Goal: Transaction & Acquisition: Book appointment/travel/reservation

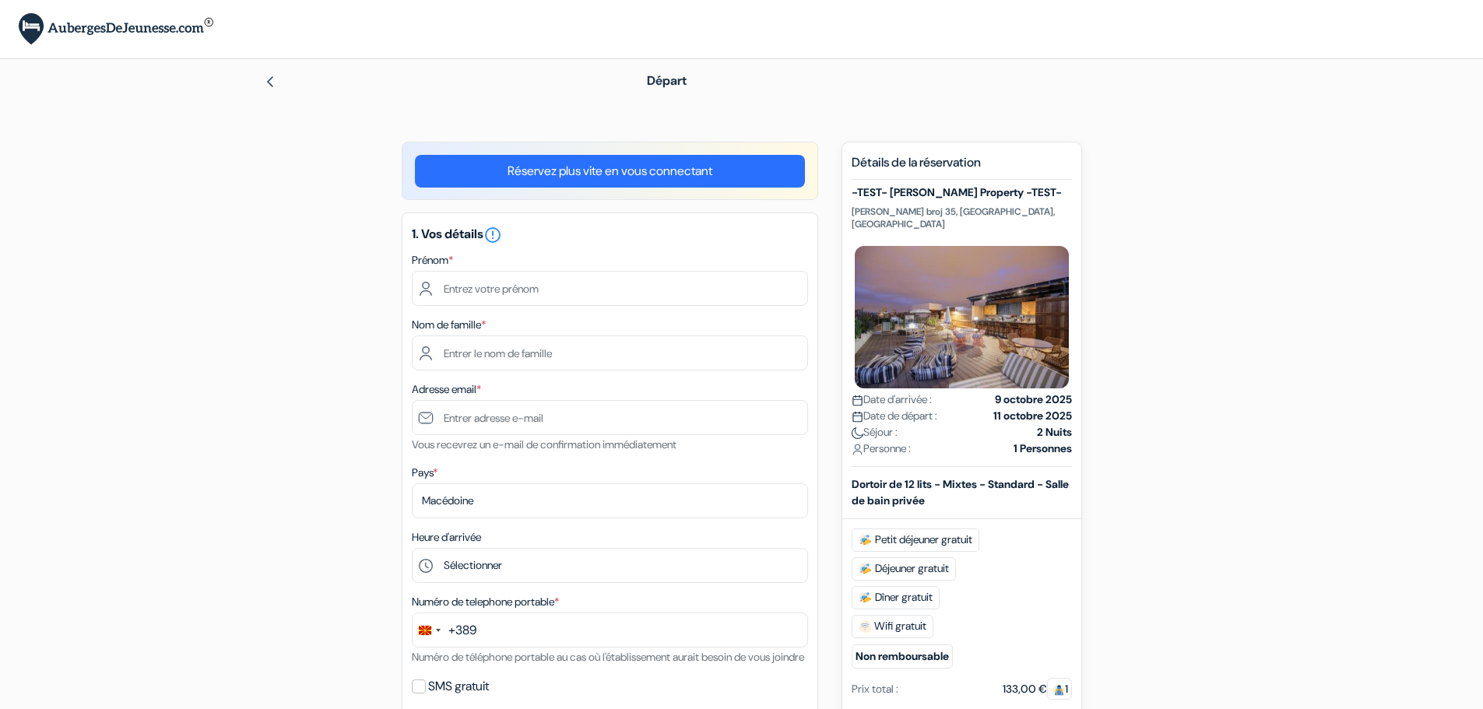
click at [523, 174] on link "Réservez plus vite en vous connectant" at bounding box center [610, 171] width 390 height 33
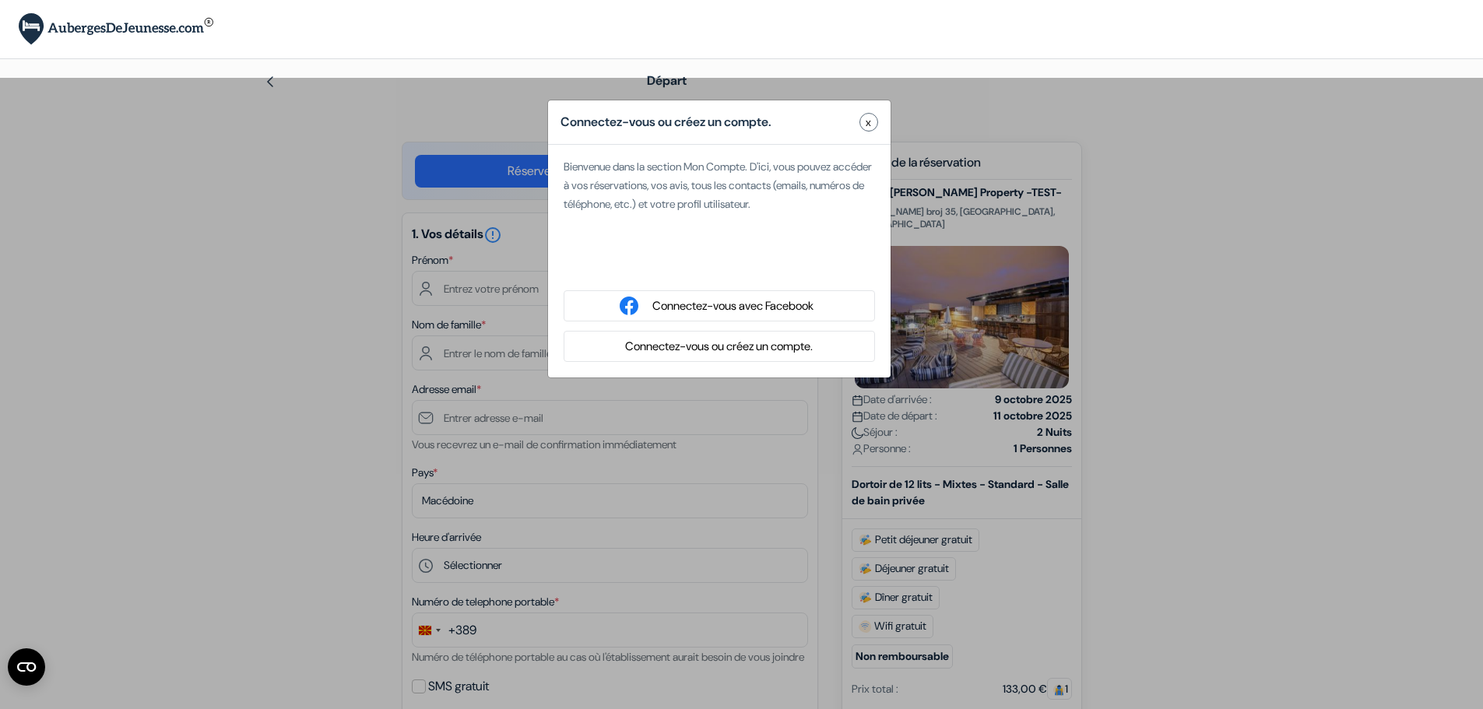
type input "[PERSON_NAME]"
type input "[EMAIL_ADDRESS][DOMAIN_NAME]"
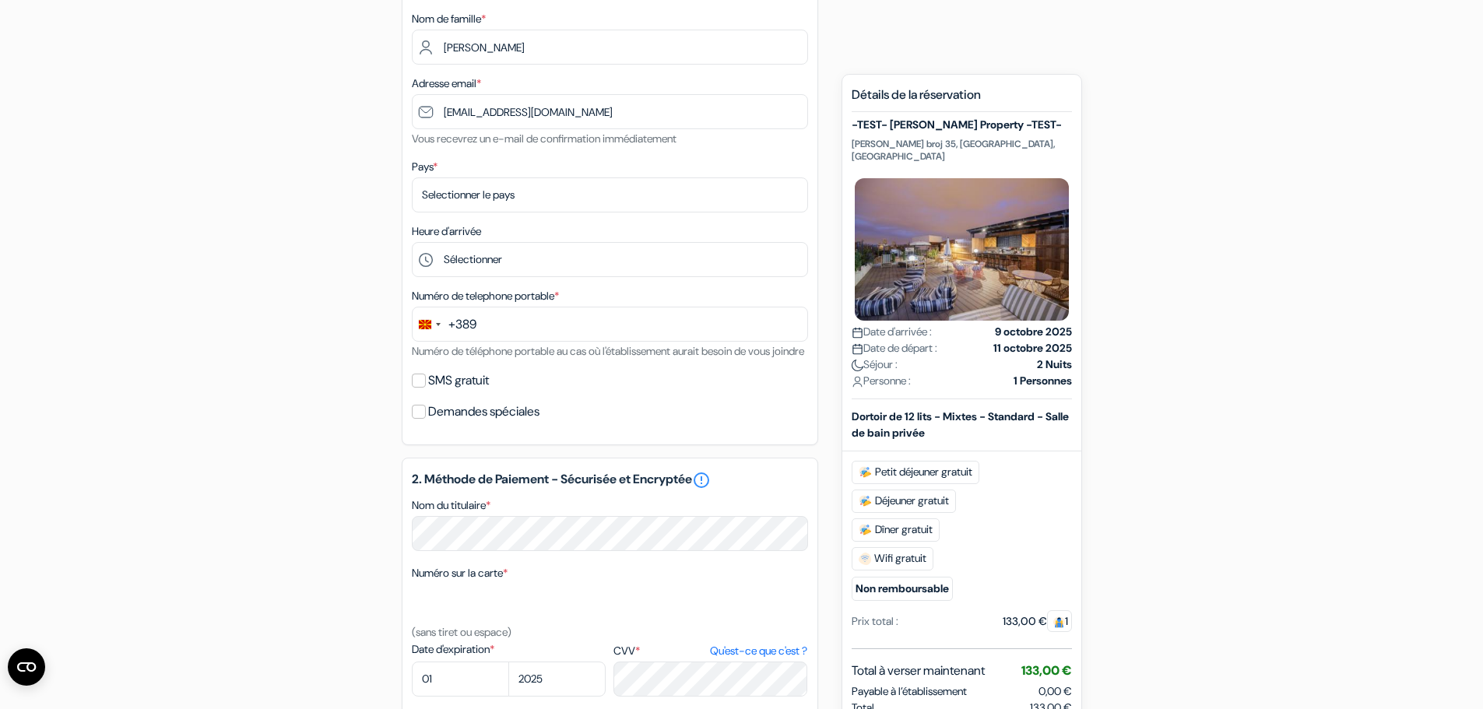
scroll to position [311, 0]
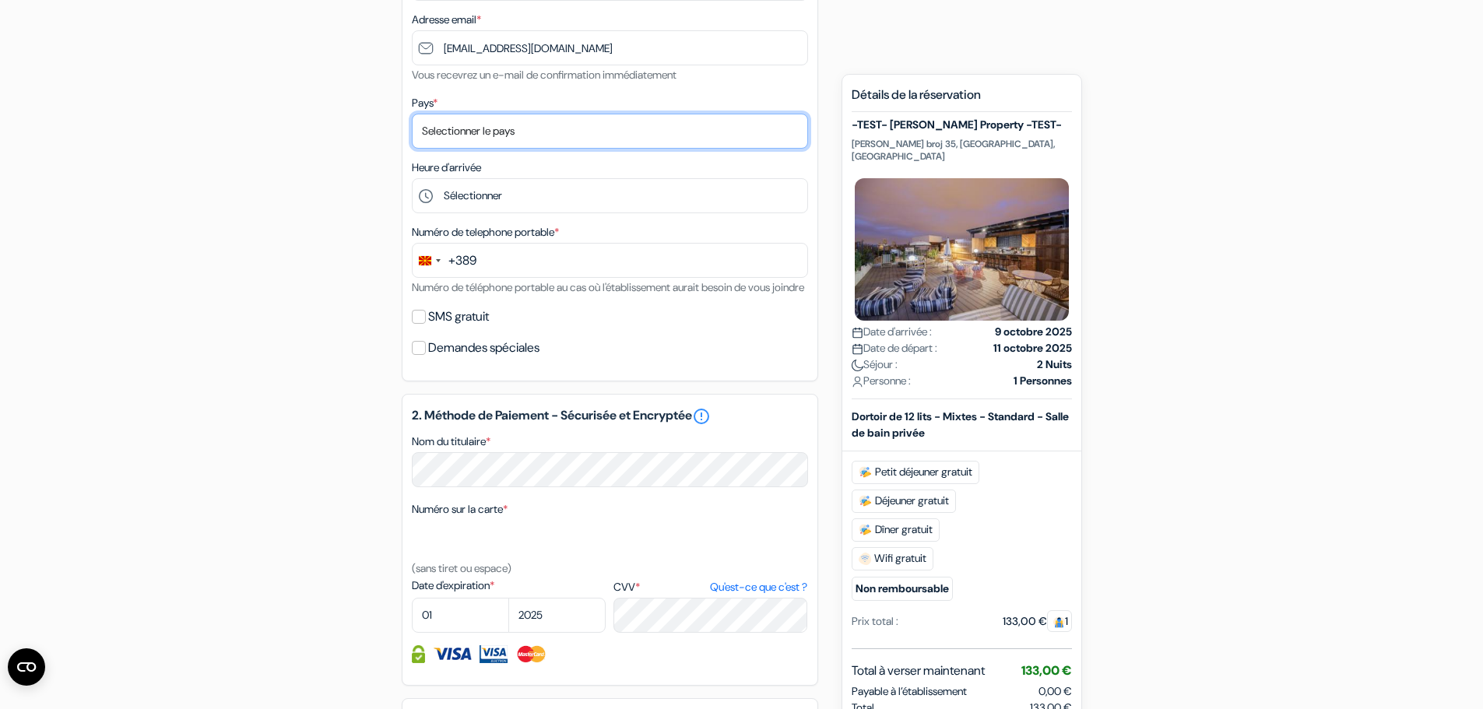
click at [522, 139] on select "Selectionner le pays Abkhazie [GEOGRAPHIC_DATA] [GEOGRAPHIC_DATA] Du [GEOGRAPHI…" at bounding box center [610, 131] width 396 height 35
select select "236"
click at [412, 114] on select "Selectionner le pays Abkhazie [GEOGRAPHIC_DATA] [GEOGRAPHIC_DATA] Du [GEOGRAPHI…" at bounding box center [610, 131] width 396 height 35
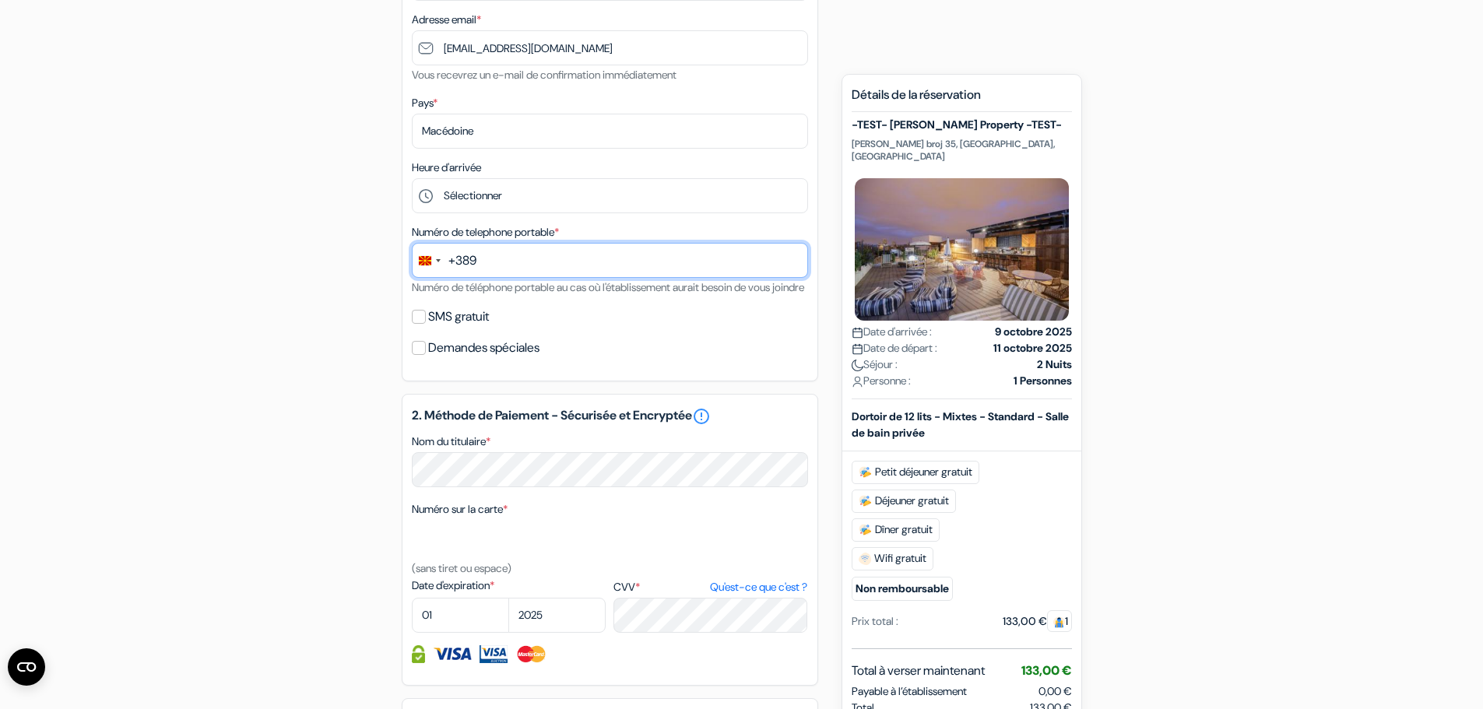
click at [576, 269] on input "text" at bounding box center [610, 260] width 396 height 35
type input "70800676"
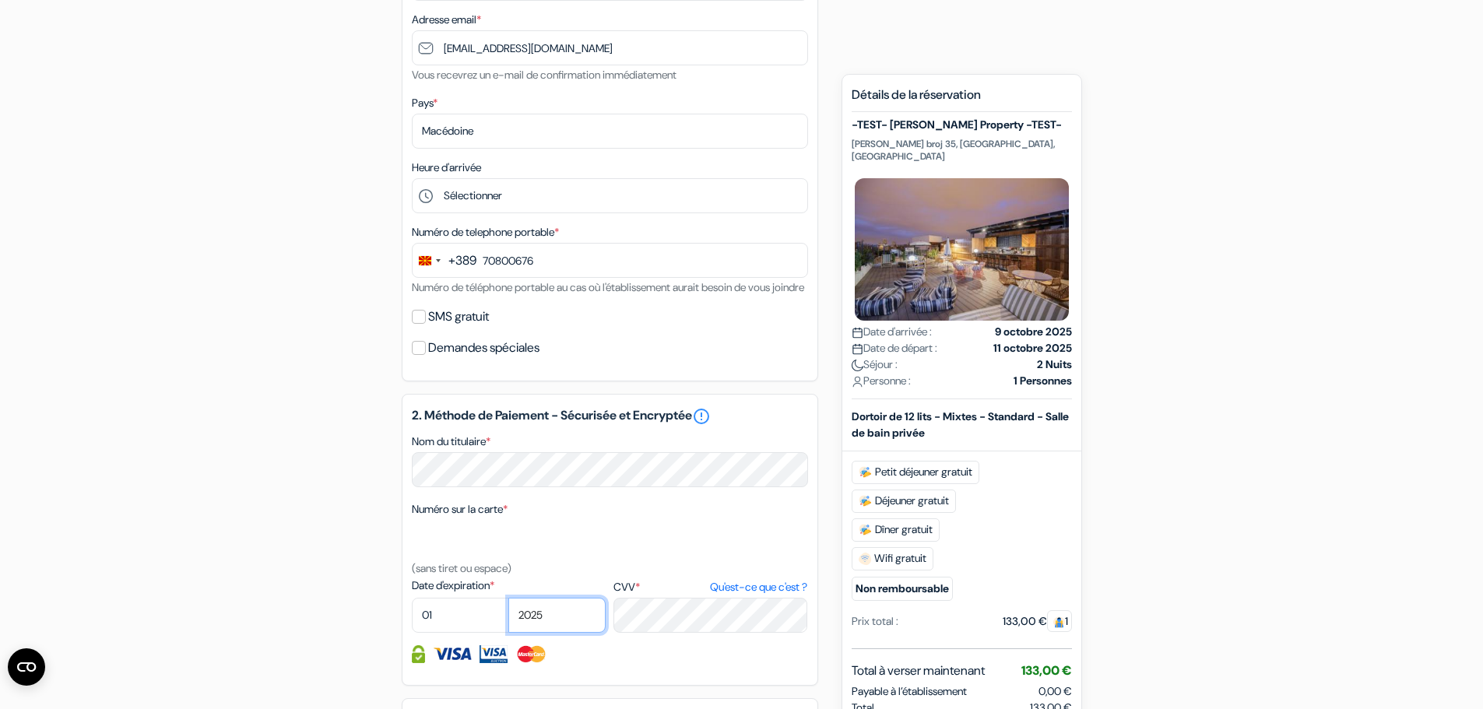
click at [578, 627] on select "2025 2026 2027 2028 2029 2030 2031 2032 2033 2034 2035 2036 2037 2038 2039 2040…" at bounding box center [556, 615] width 97 height 35
select select "2029"
click at [508, 617] on select "2025 2026 2027 2028 2029 2030 2031 2032 2033 2034 2035 2036 2037 2038 2039 2040…" at bounding box center [556, 615] width 97 height 35
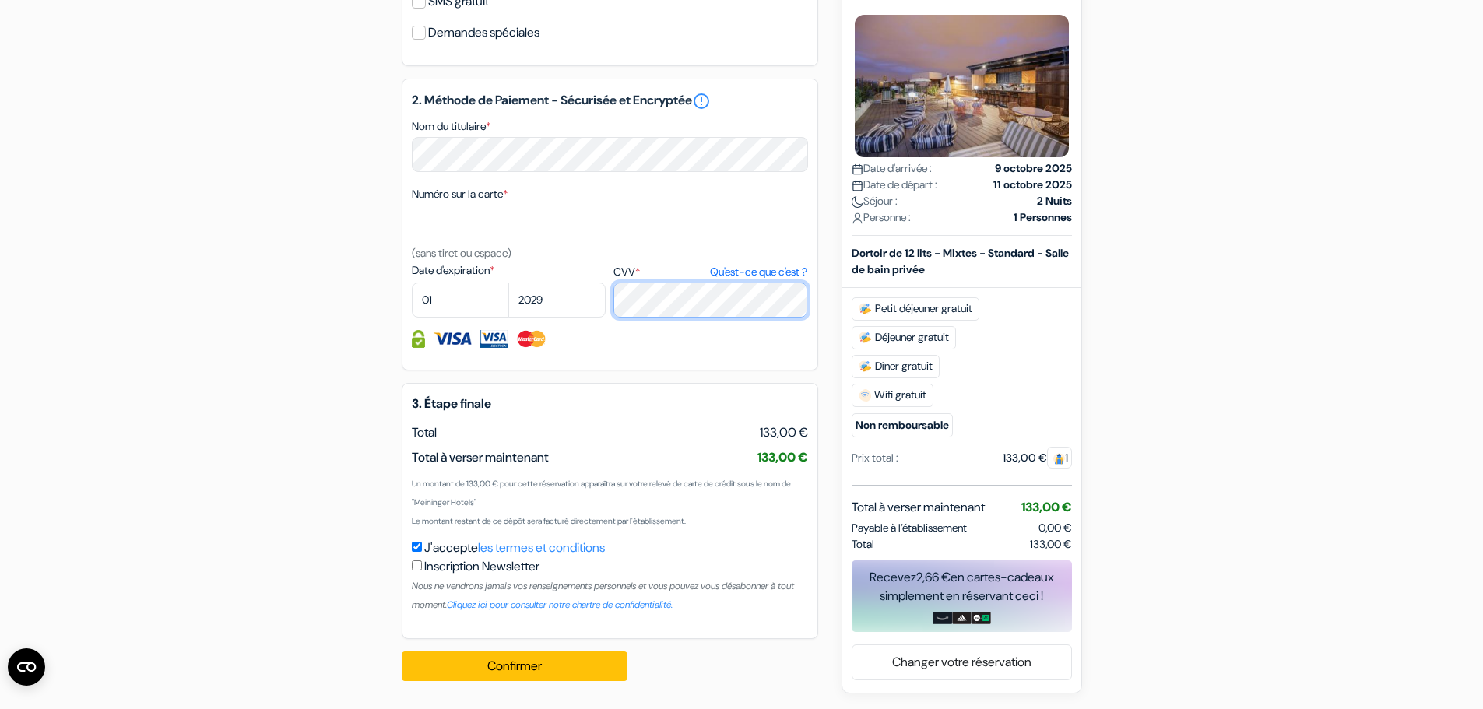
scroll to position [645, 0]
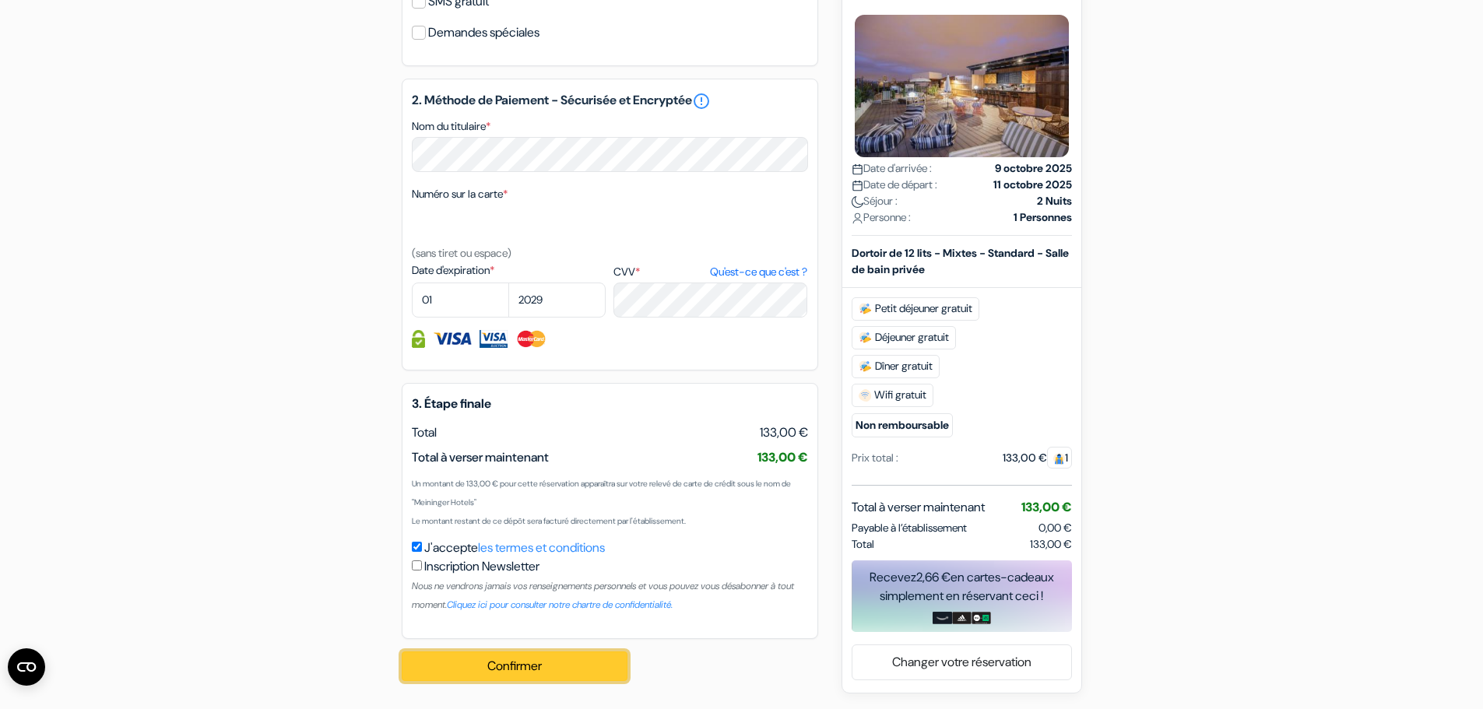
click at [555, 674] on button "Confirmer Loading..." at bounding box center [515, 667] width 226 height 30
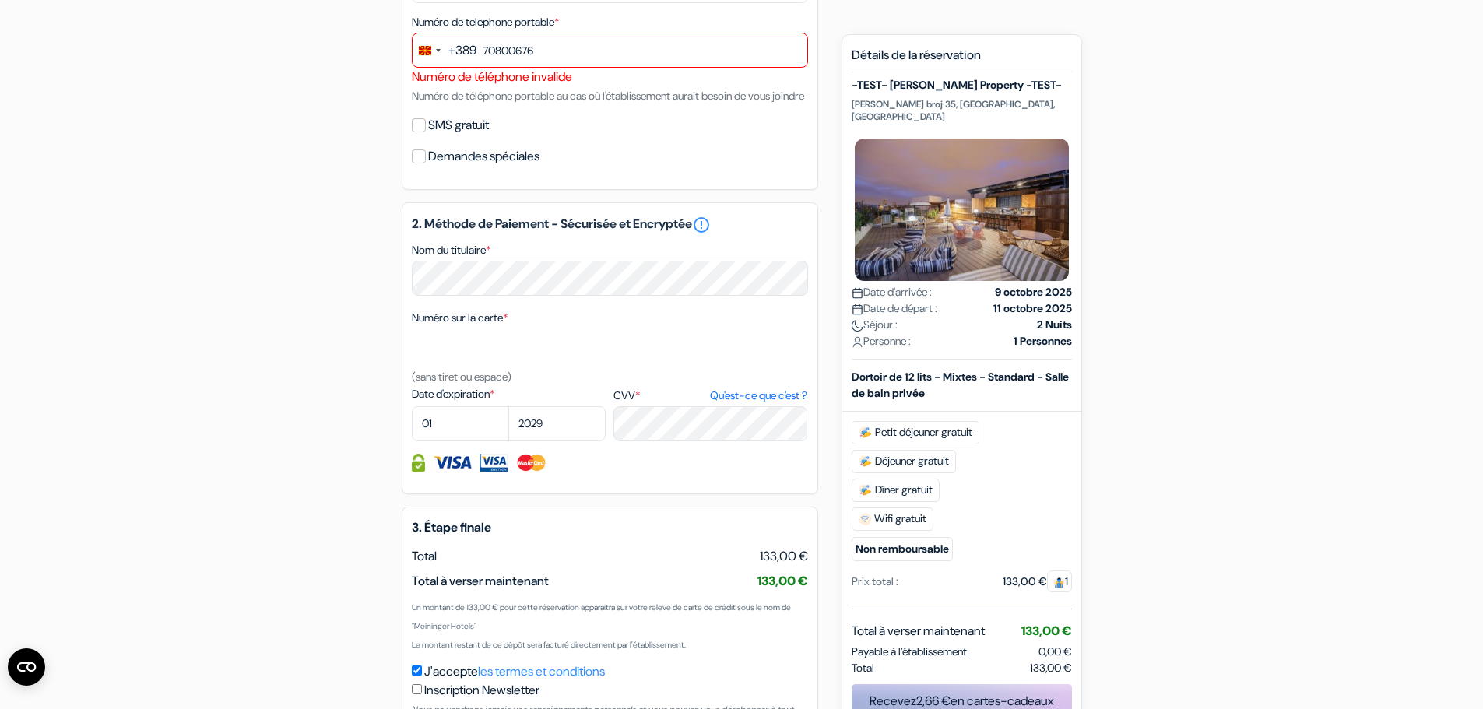
scroll to position [353, 0]
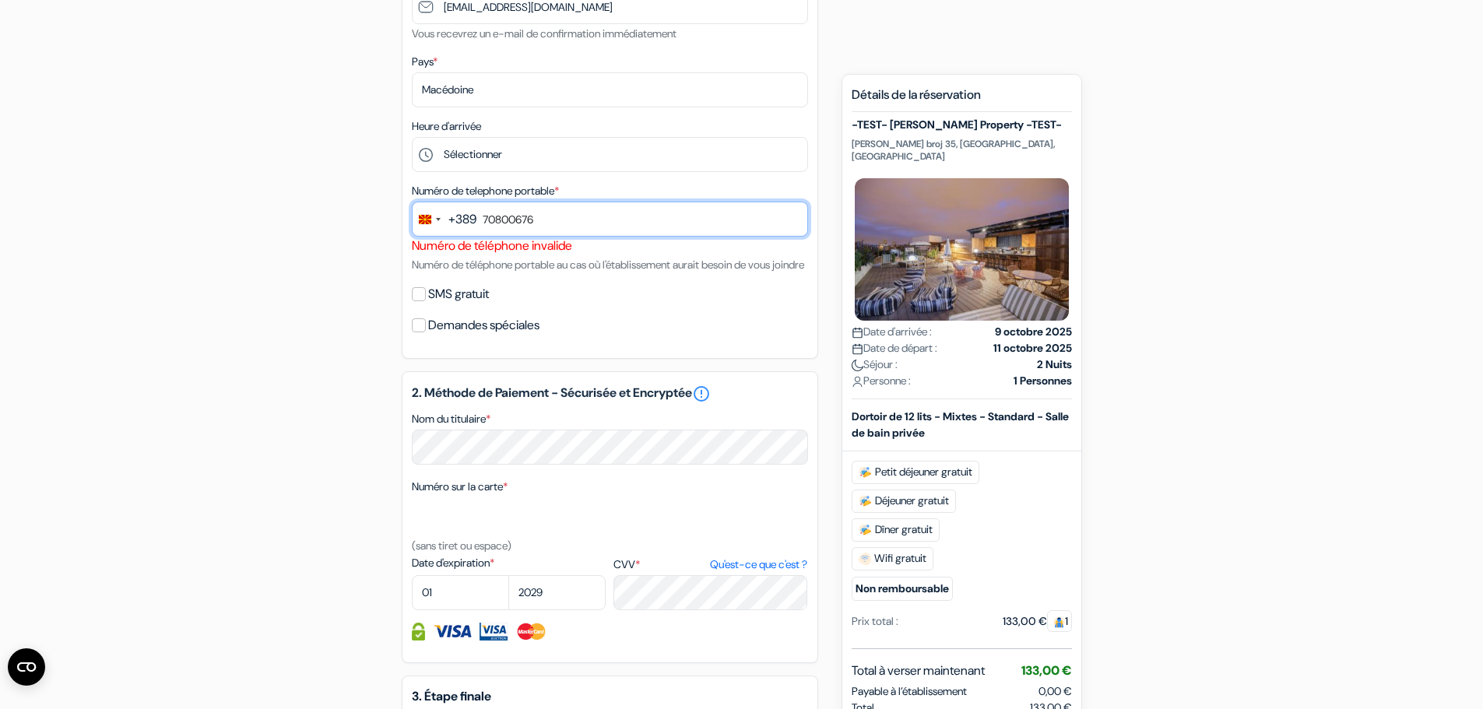
click at [481, 216] on input "70800676" at bounding box center [610, 219] width 396 height 35
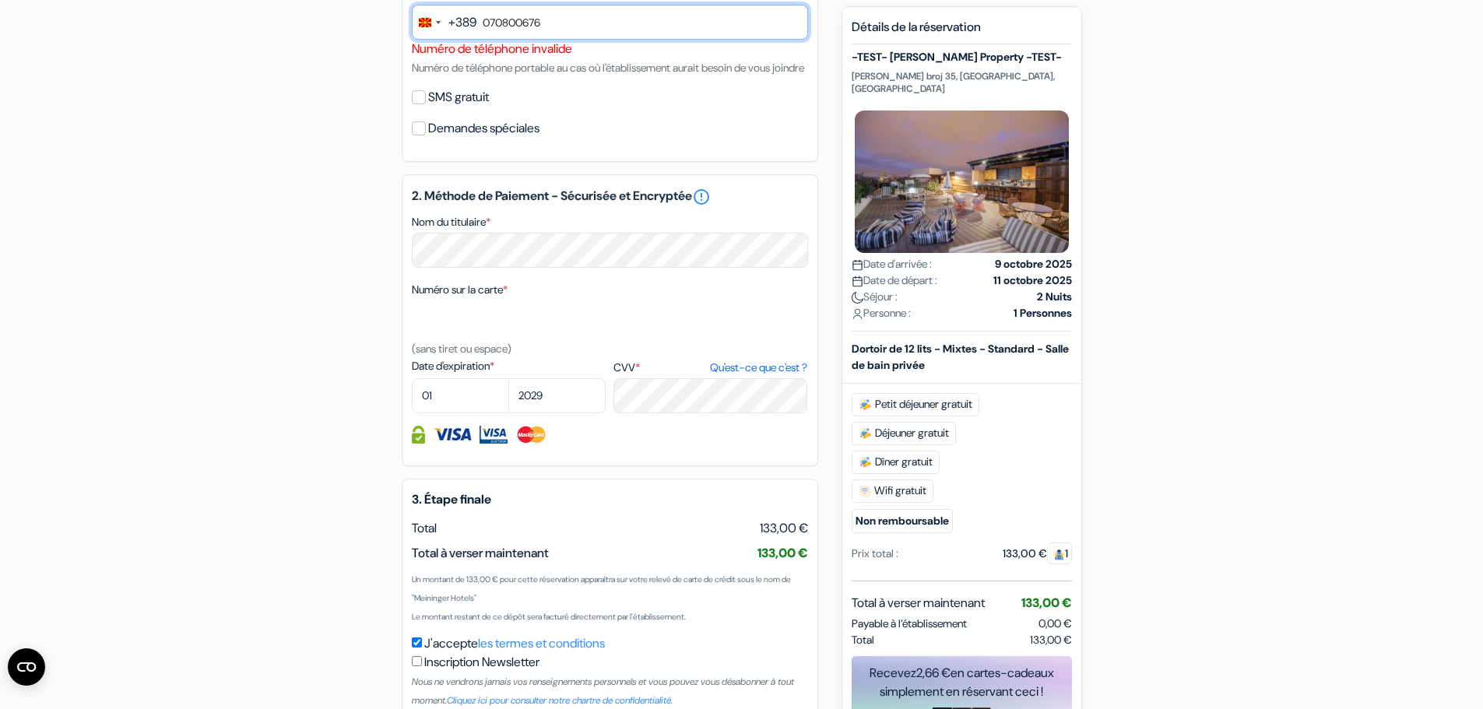
scroll to position [664, 0]
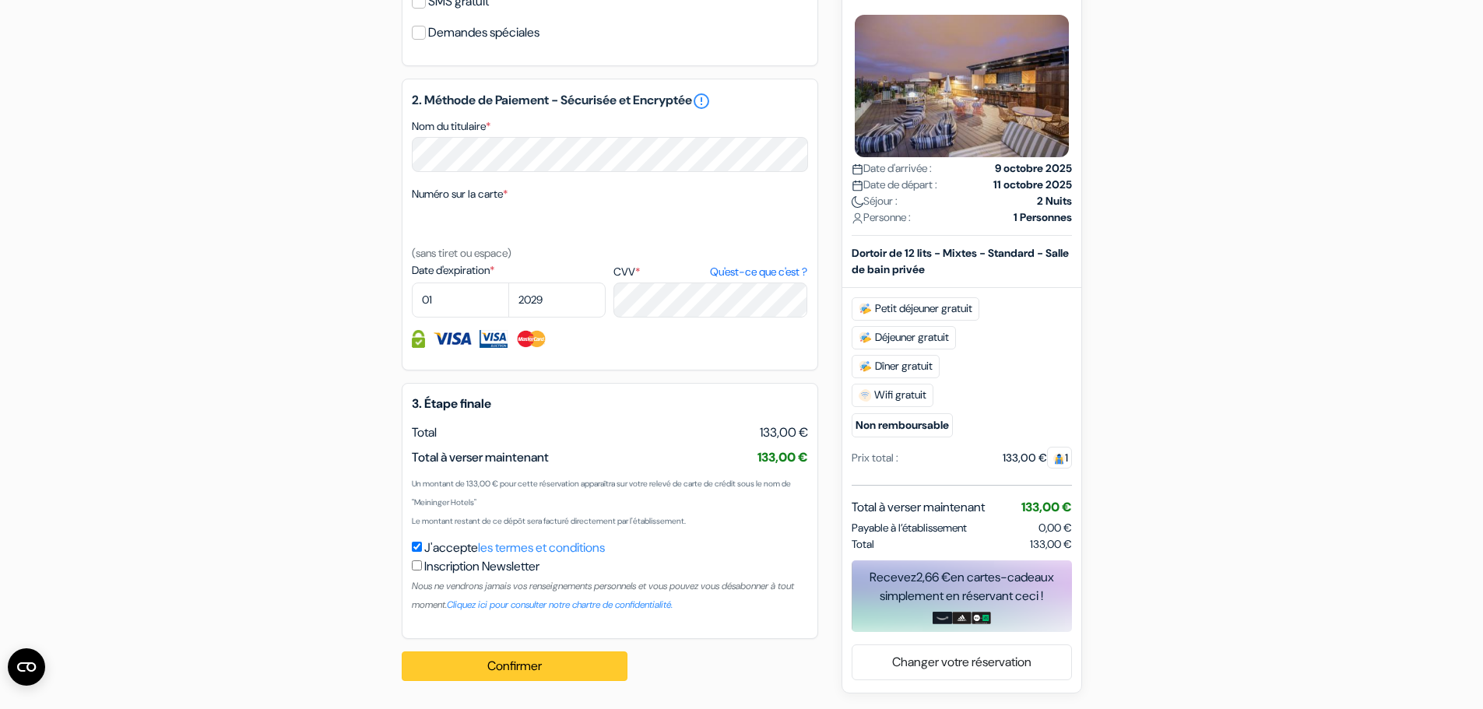
type input "070800676"
click at [525, 675] on button "Confirmer Loading..." at bounding box center [515, 667] width 226 height 30
click at [578, 669] on button "Confirmer Loading..." at bounding box center [515, 667] width 226 height 30
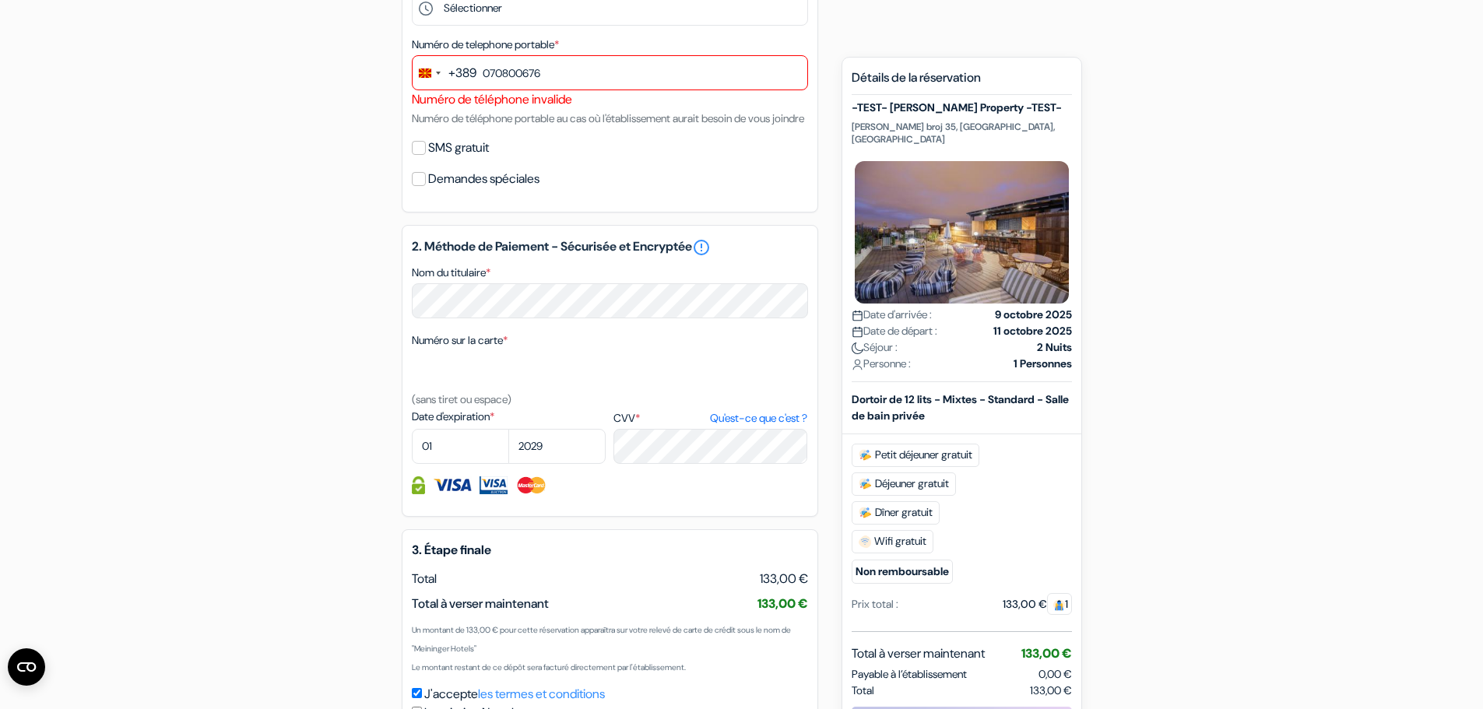
scroll to position [353, 0]
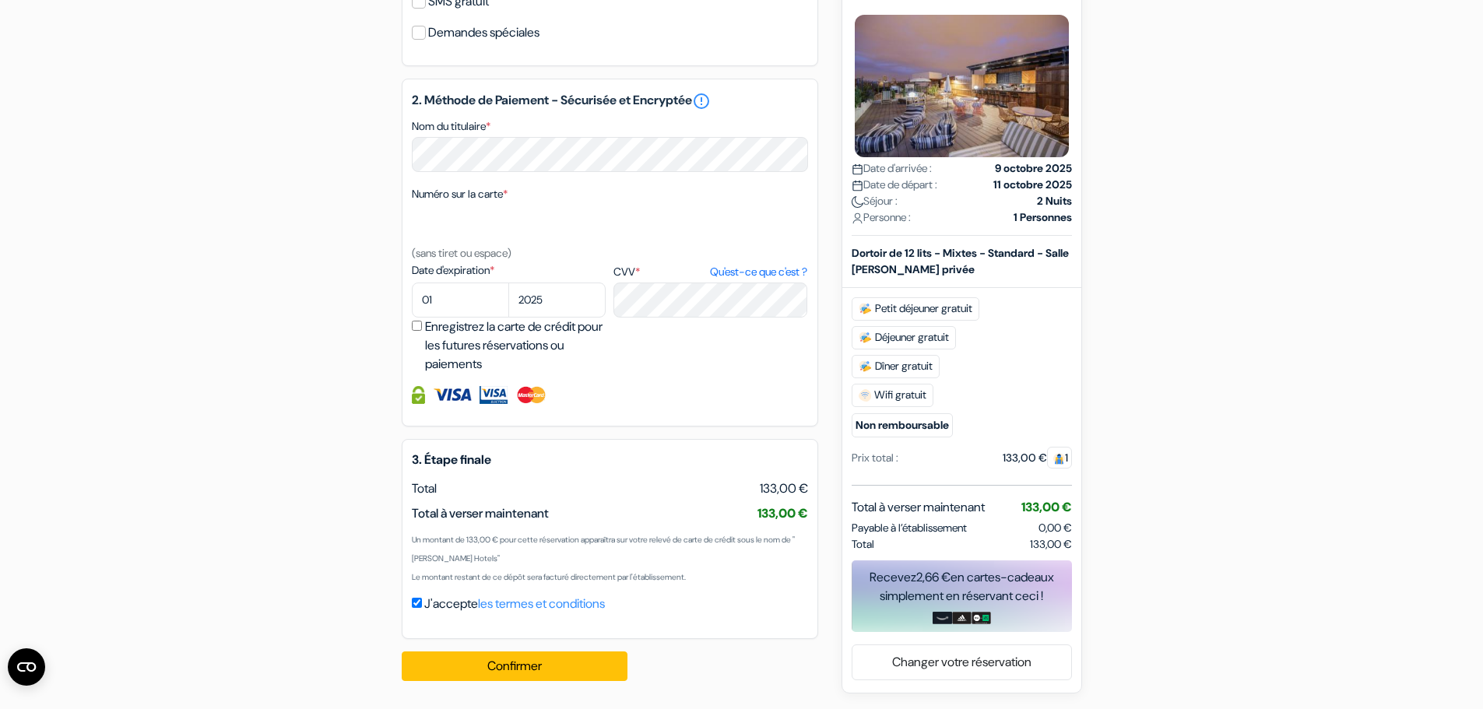
scroll to position [645, 0]
click at [537, 292] on select "2025 2026 2027 2028 2029 2030 2031 2032 2033 2034 2035 2036 2037 2038 2039 2040…" at bounding box center [556, 300] width 97 height 35
select select "2028"
click at [508, 283] on select "2025 2026 2027 2028 2029 2030 2031 2032 2033 2034 2035 2036 2037 2038 2039 2040…" at bounding box center [556, 300] width 97 height 35
click at [575, 673] on button "Confirmer Loading..." at bounding box center [515, 667] width 226 height 30
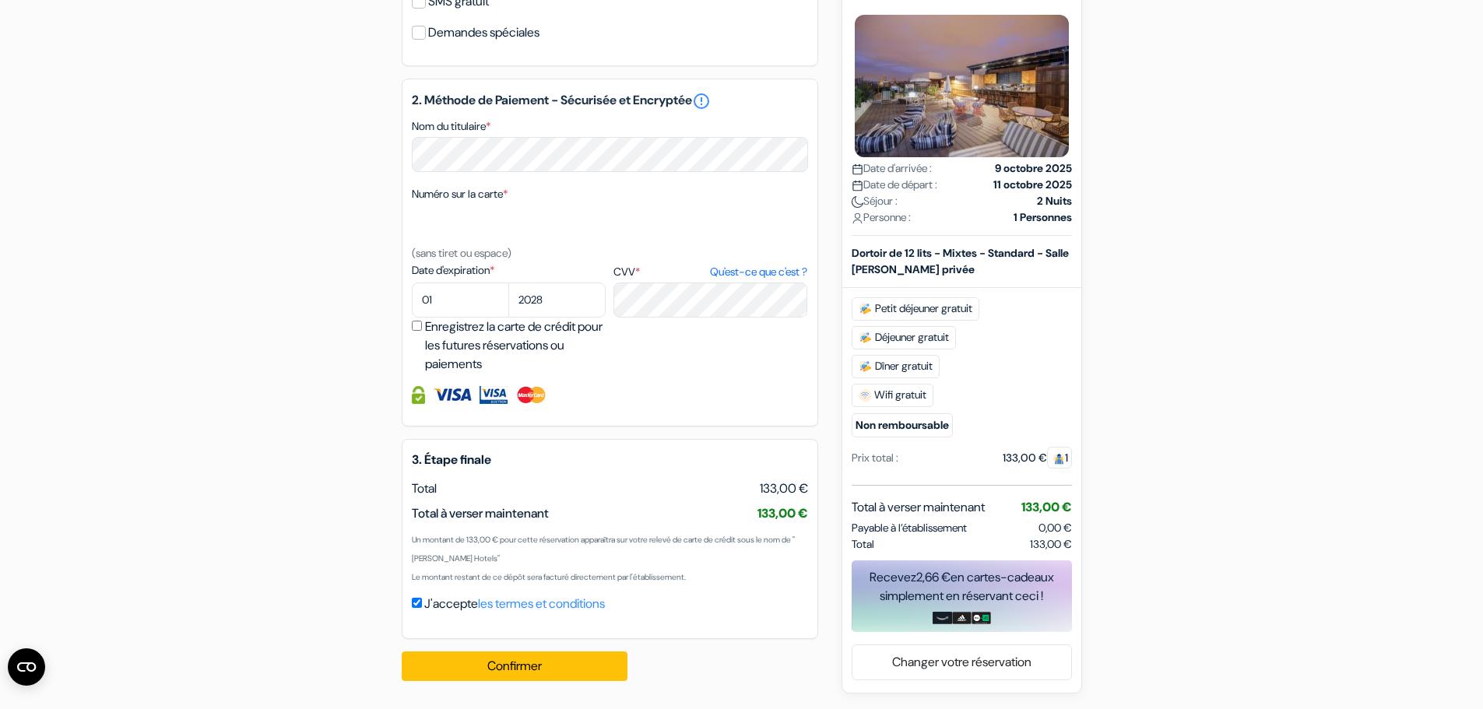
scroll to position [353, 0]
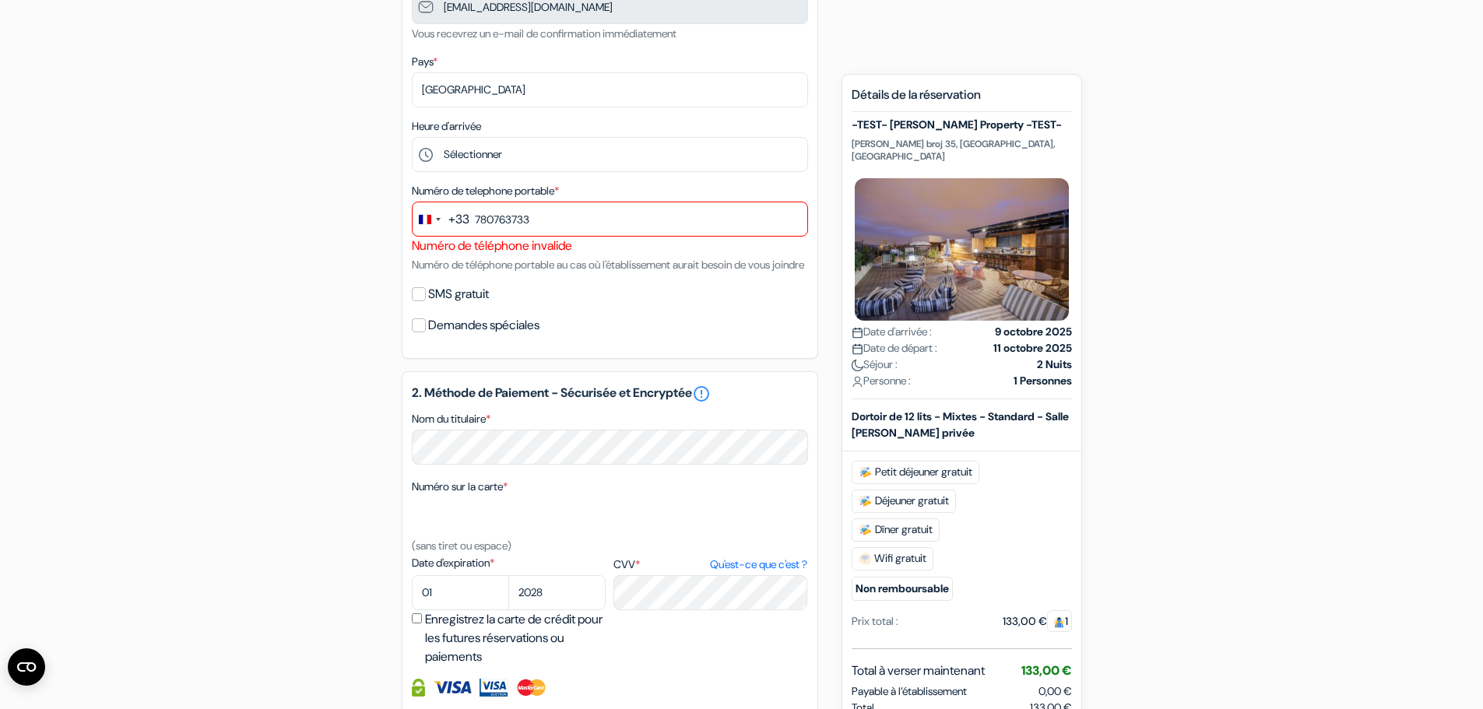
click at [461, 218] on div "+33" at bounding box center [458, 219] width 21 height 19
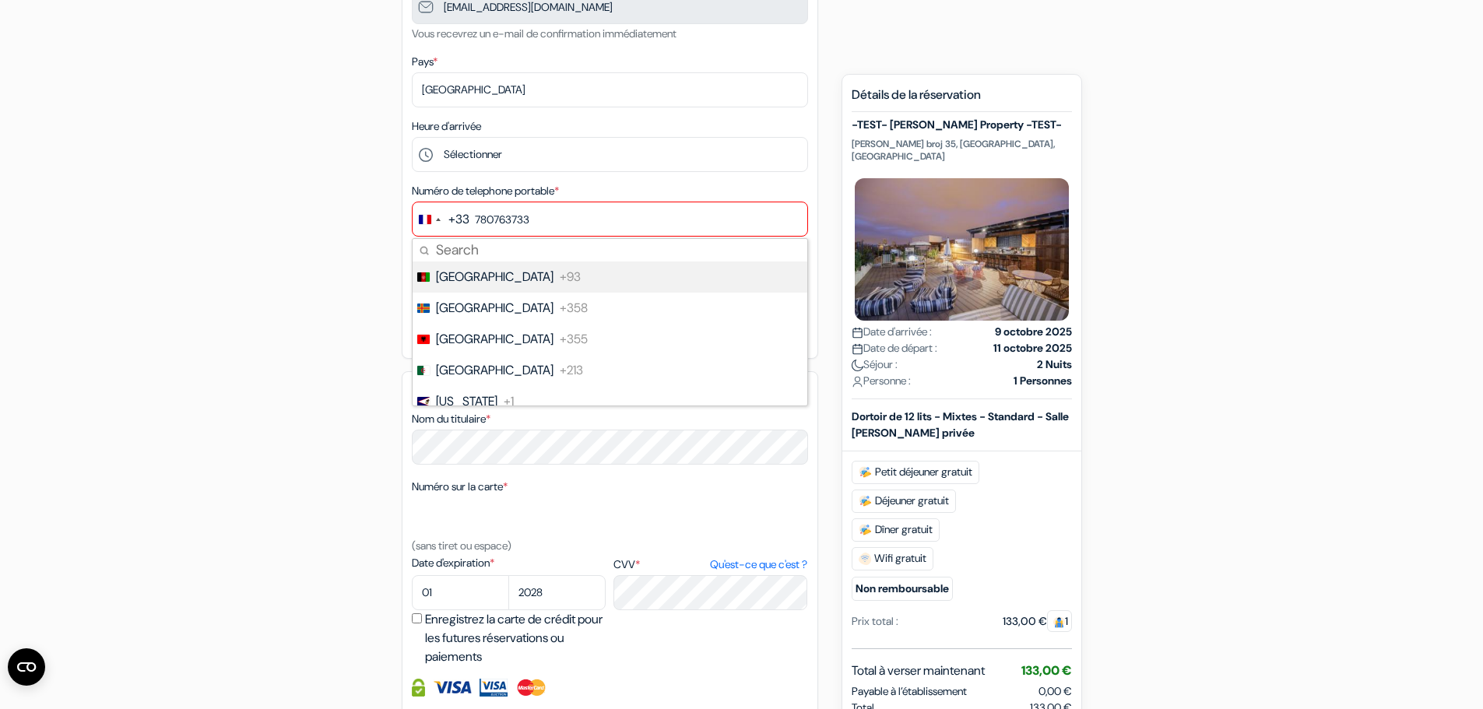
click at [461, 218] on div "+33" at bounding box center [458, 219] width 21 height 19
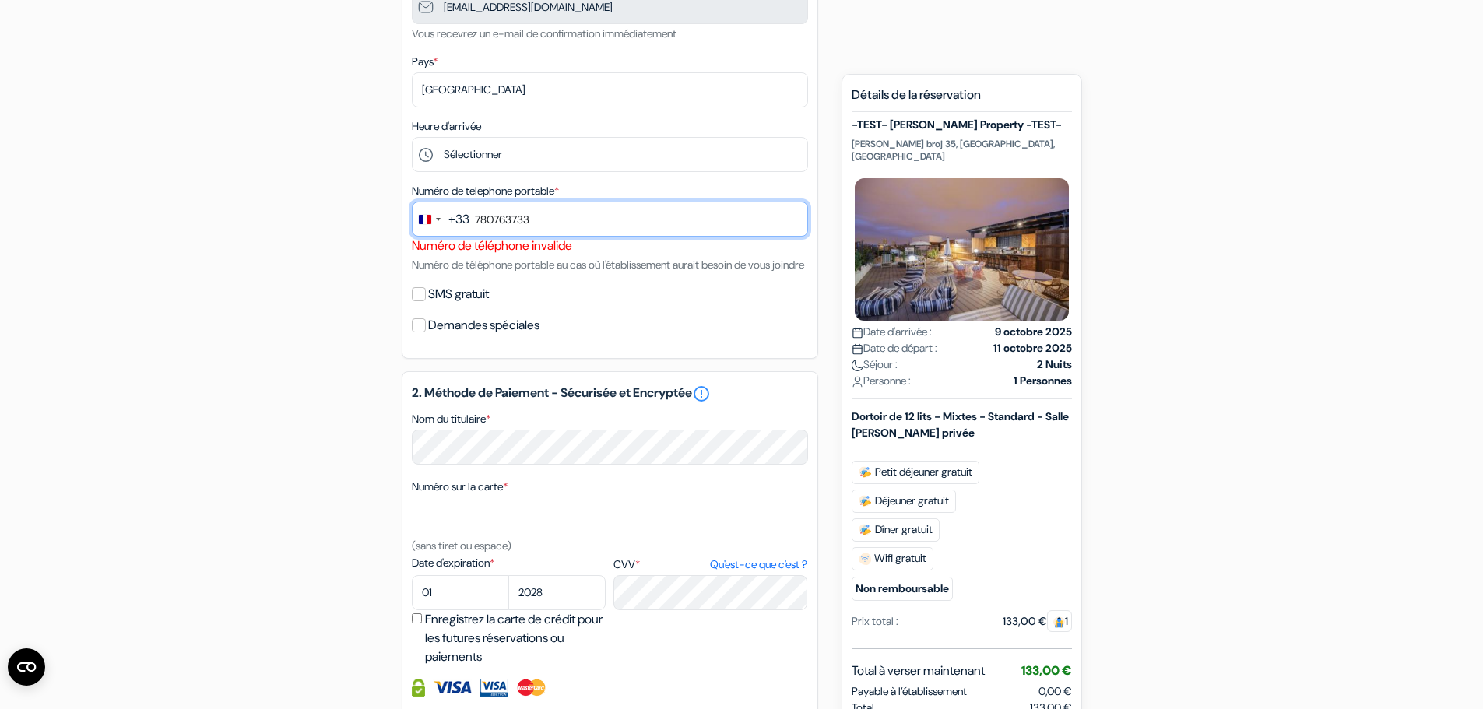
click at [518, 213] on input "780763733" at bounding box center [610, 219] width 396 height 35
click at [569, 217] on input "780763733" at bounding box center [610, 219] width 396 height 35
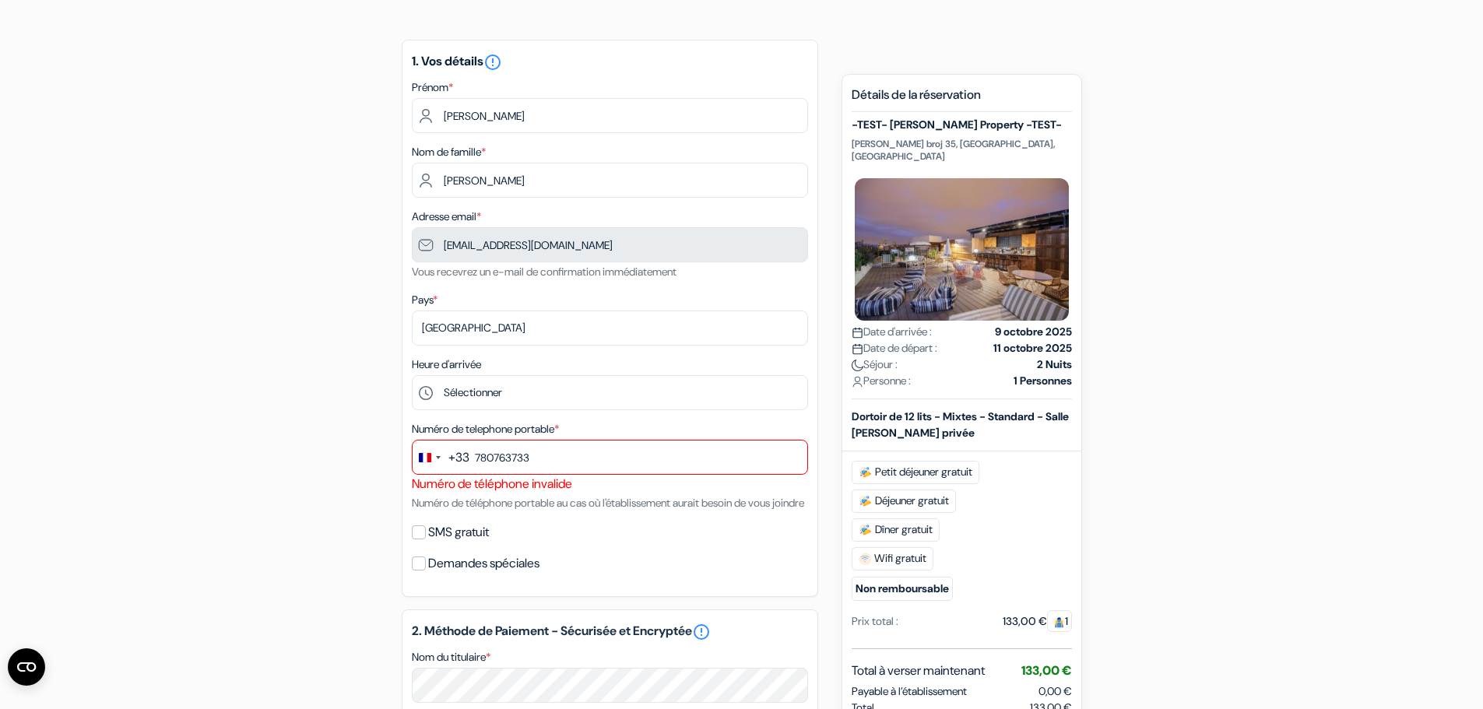
scroll to position [234, 0]
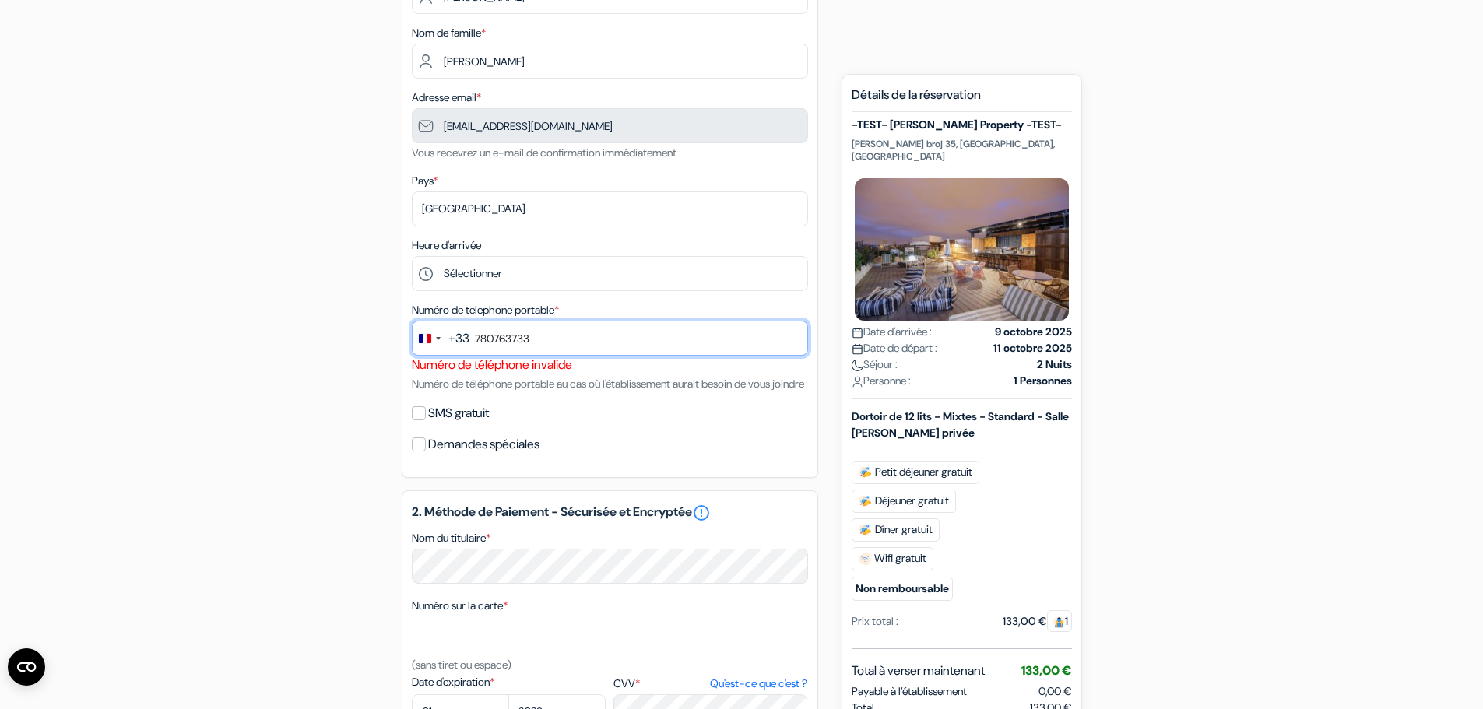
click at [549, 341] on input "780763733" at bounding box center [610, 338] width 396 height 35
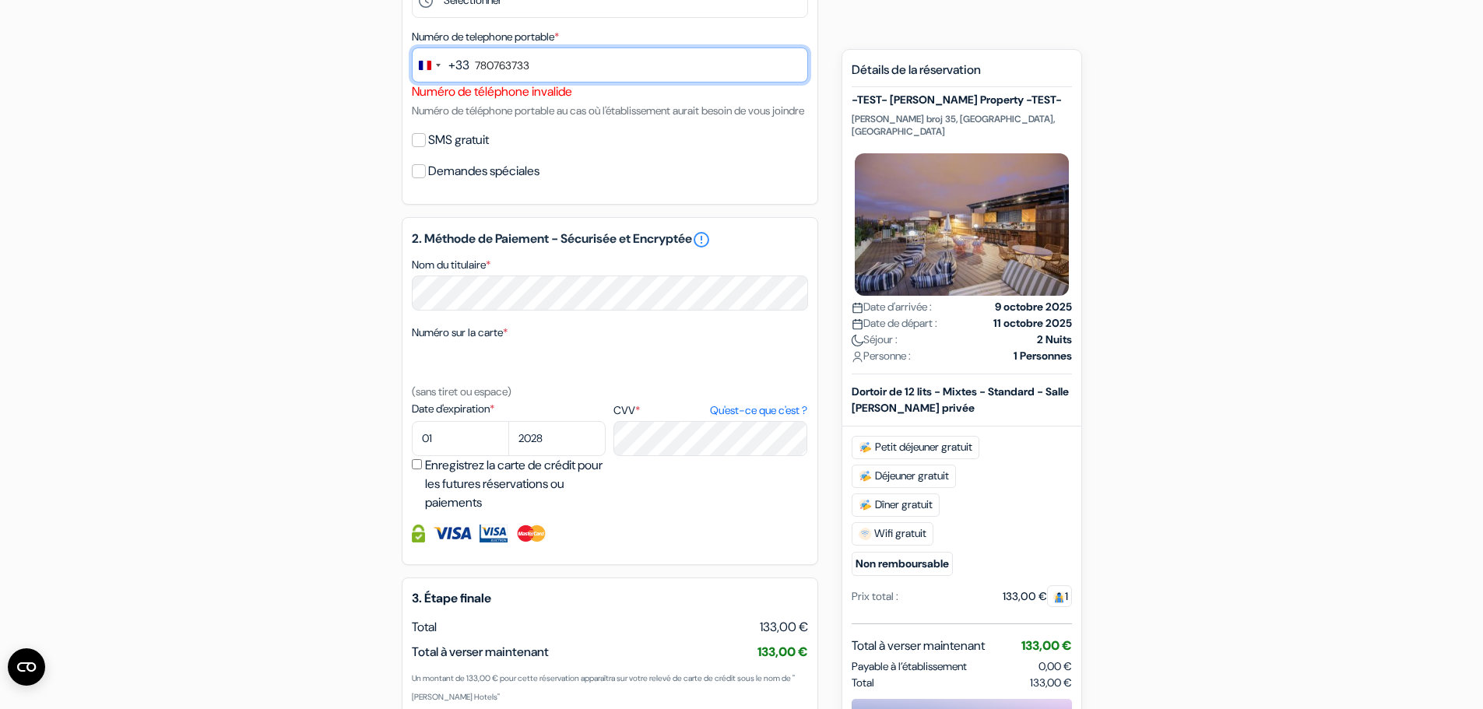
scroll to position [664, 0]
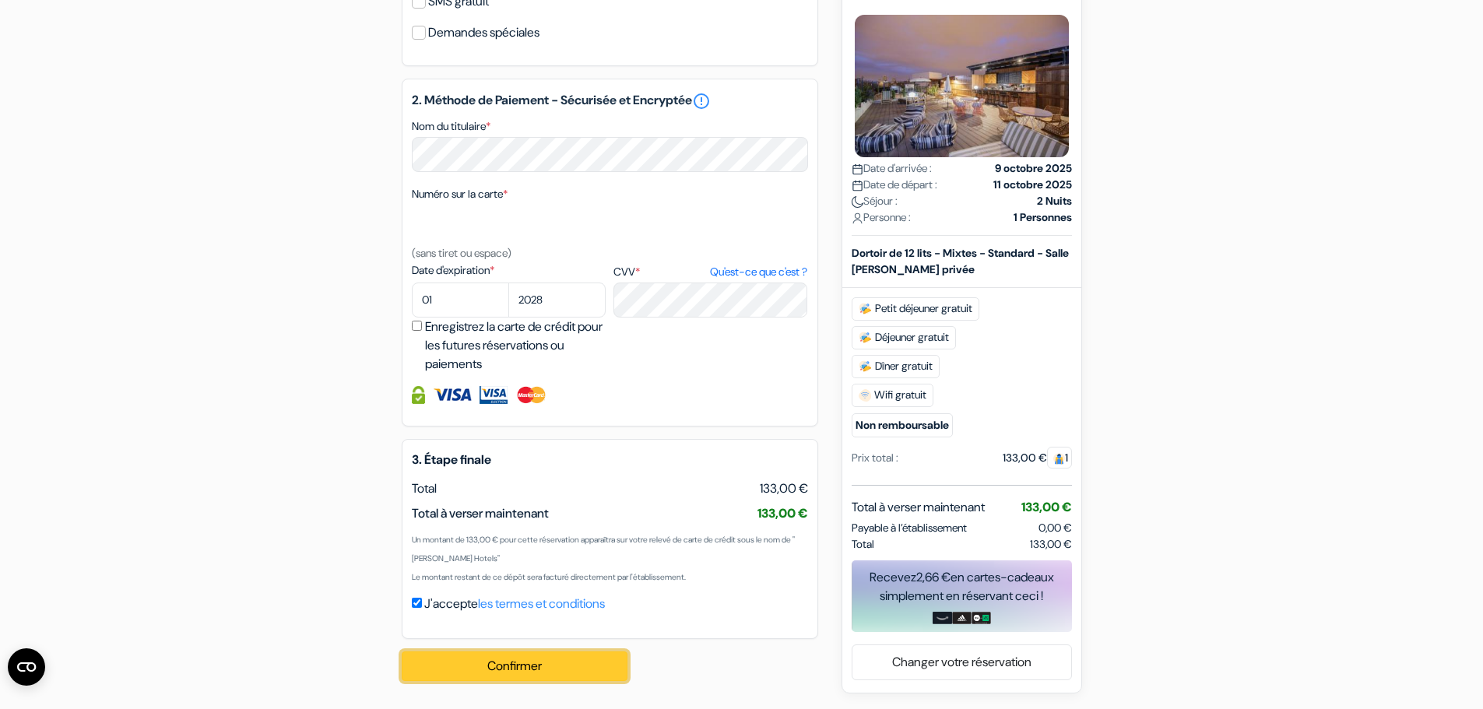
click at [571, 672] on button "Confirmer Loading..." at bounding box center [515, 667] width 226 height 30
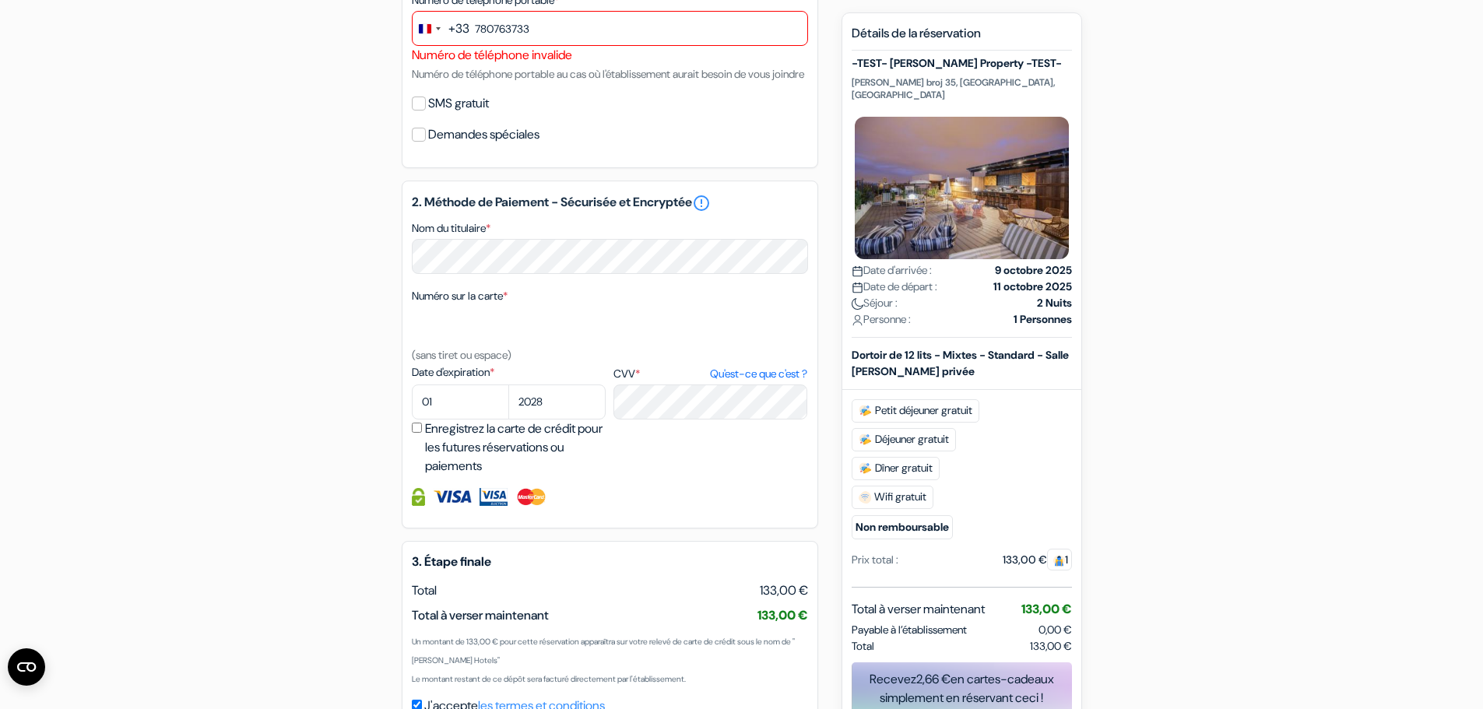
scroll to position [353, 0]
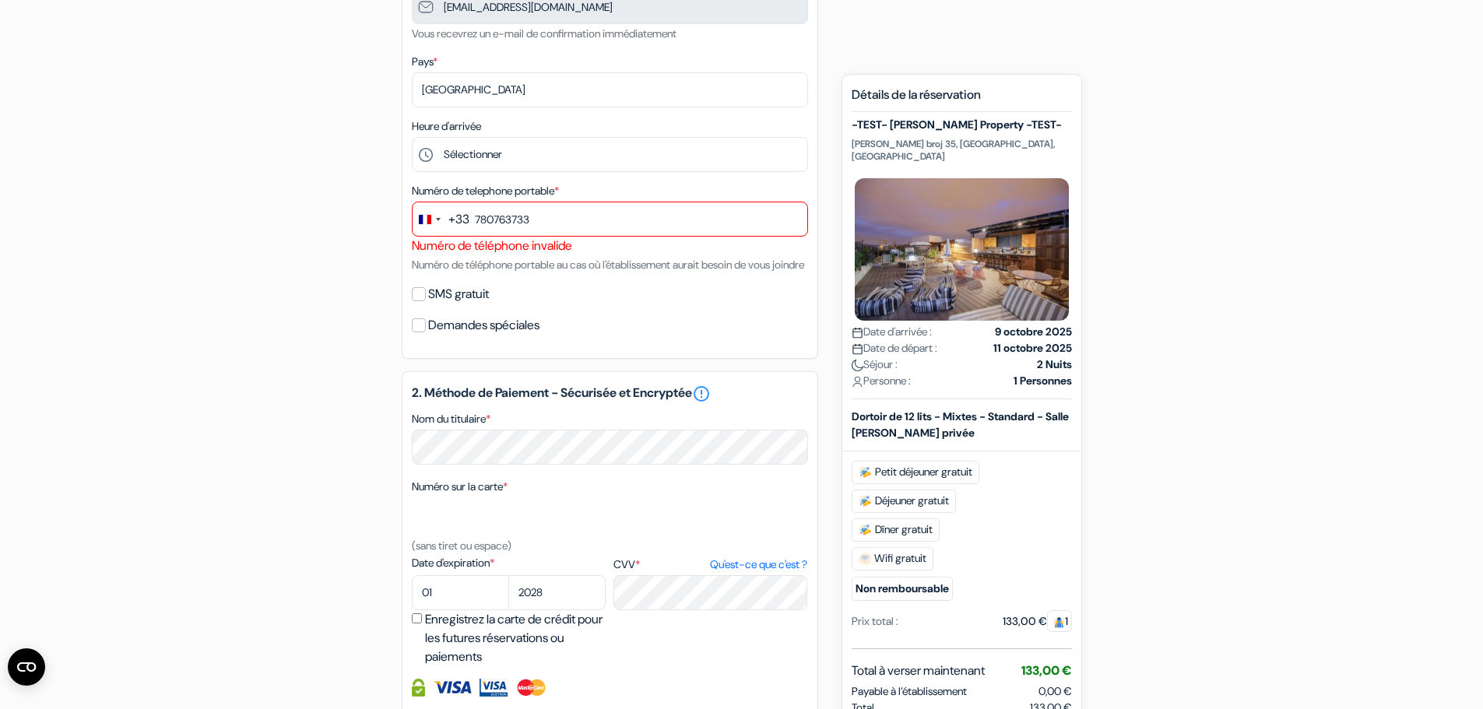
click at [446, 220] on button "+33" at bounding box center [441, 218] width 57 height 33
type input "maced"
click at [473, 274] on span "[GEOGRAPHIC_DATA]" at bounding box center [495, 277] width 118 height 19
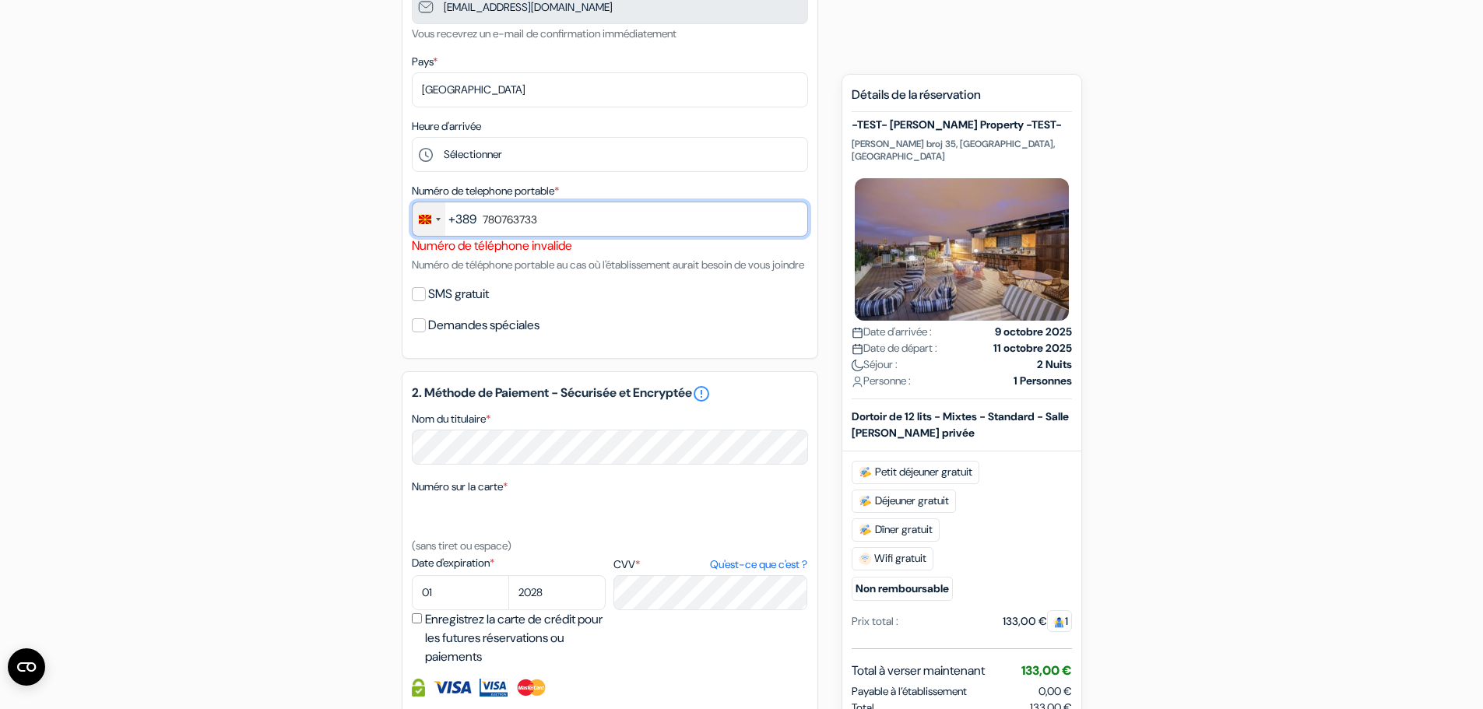
drag, startPoint x: 579, startPoint y: 213, endPoint x: 444, endPoint y: 213, distance: 135.5
click at [444, 213] on div "+389 maced 1 result found No results found North Macedonia +389 780763733" at bounding box center [610, 219] width 396 height 35
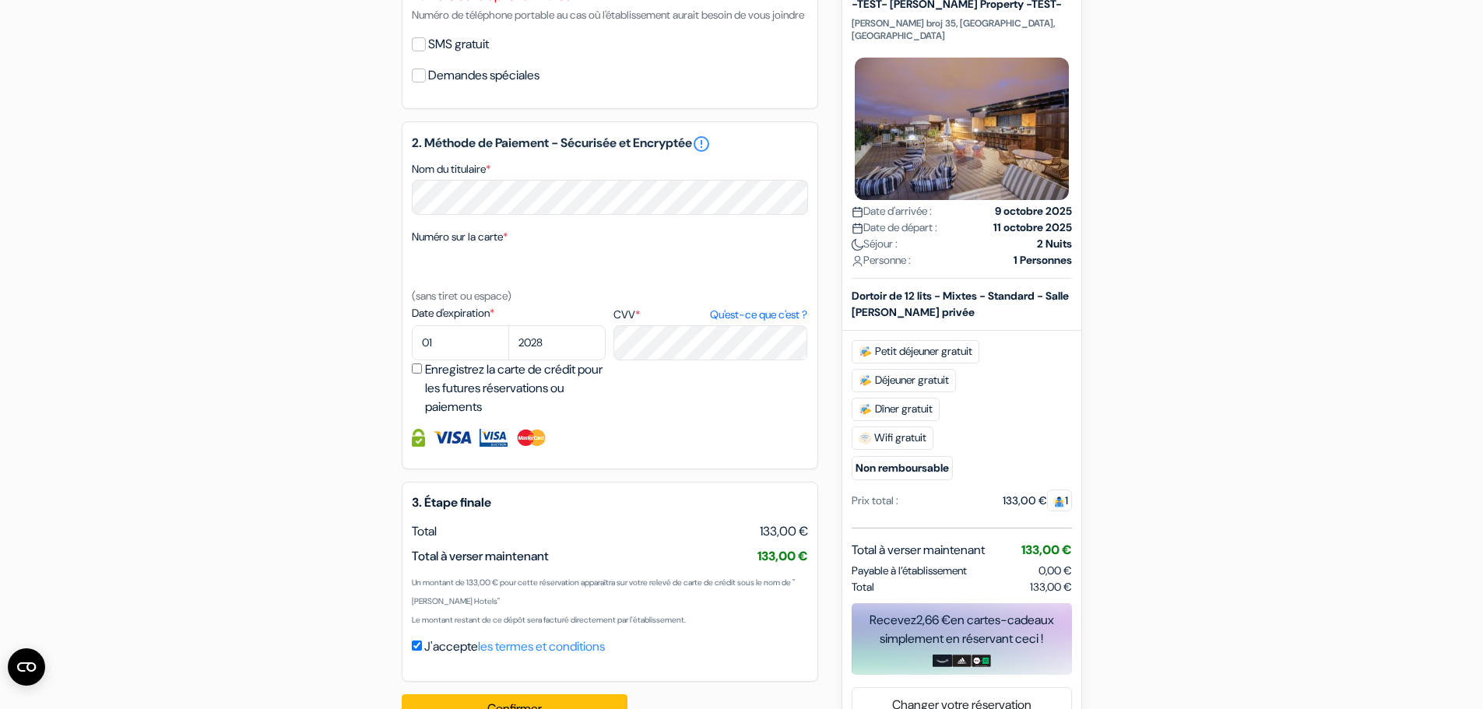
scroll to position [664, 0]
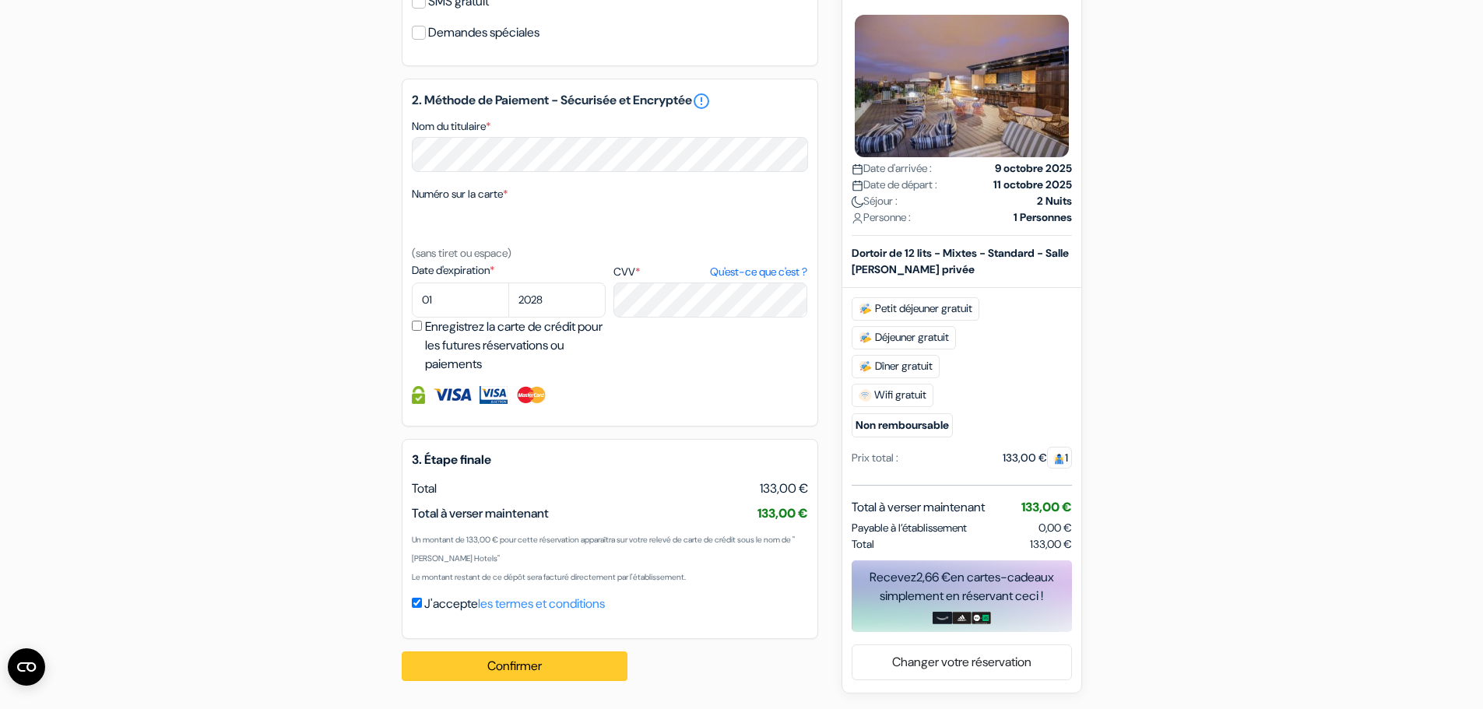
type input "70800676"
click at [504, 668] on button "Confirmer Loading..." at bounding box center [515, 667] width 226 height 30
click at [504, 669] on button "Confirmer Loading..." at bounding box center [515, 667] width 226 height 30
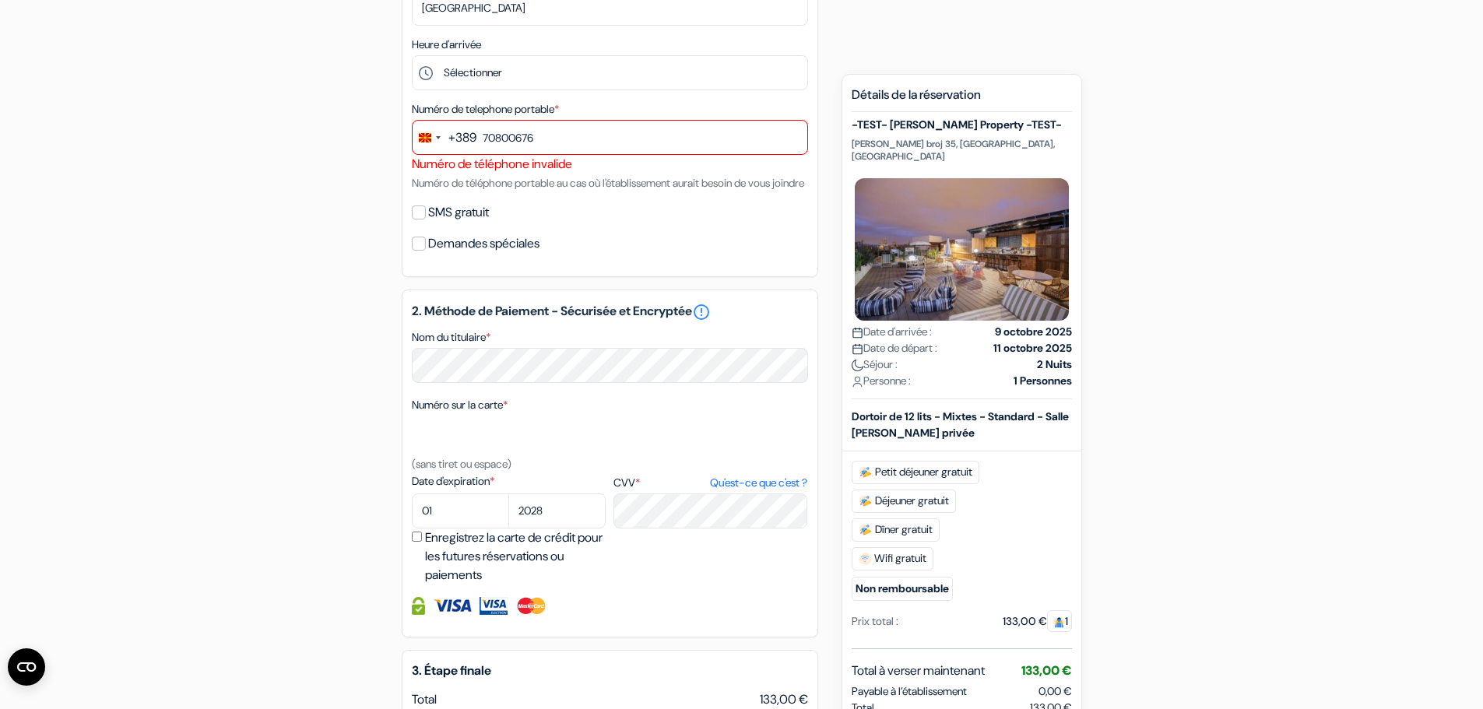
scroll to position [431, 0]
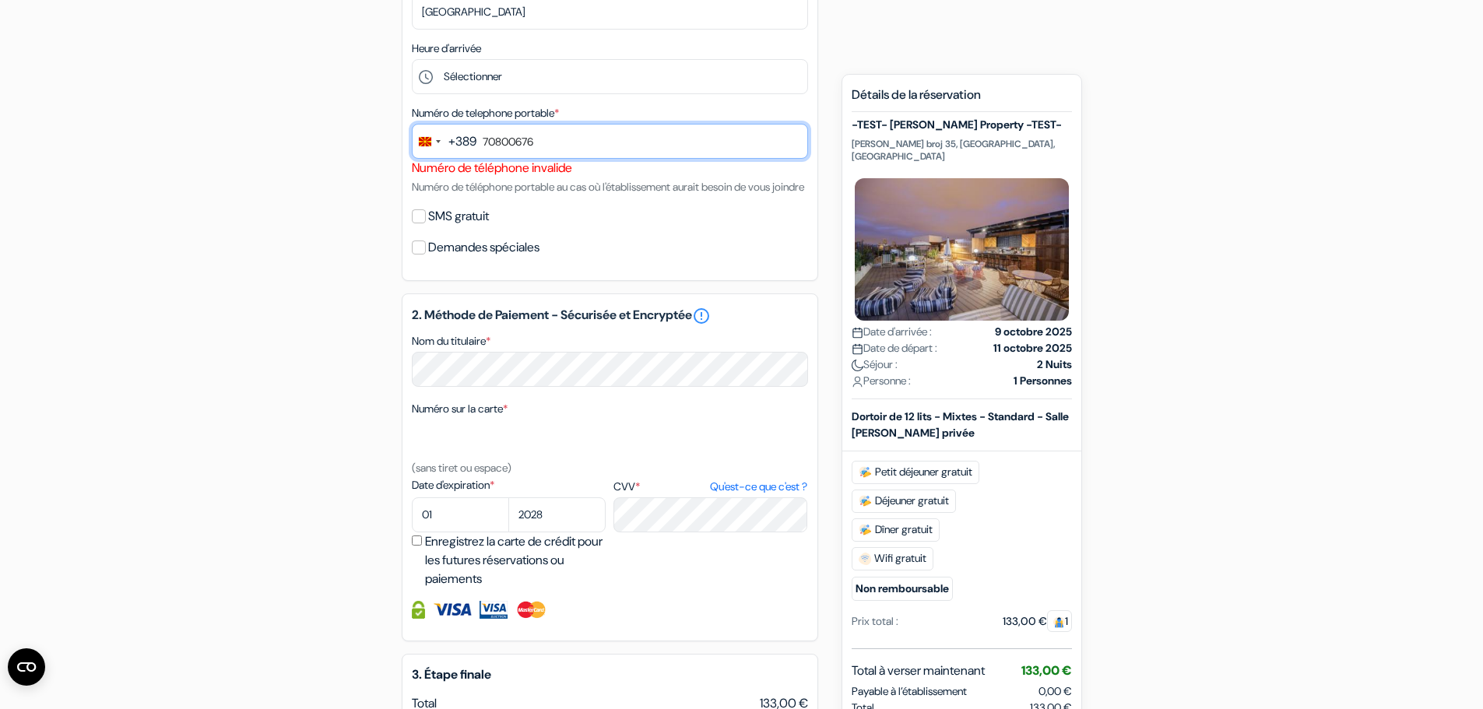
drag, startPoint x: 543, startPoint y: 137, endPoint x: 206, endPoint y: 133, distance: 337.1
click at [206, 135] on form "Départ add_box -TEST- Philip Property -TEST- Maksim Gorki broj 35, Skopje, Macé…" at bounding box center [741, 249] width 1483 height 1241
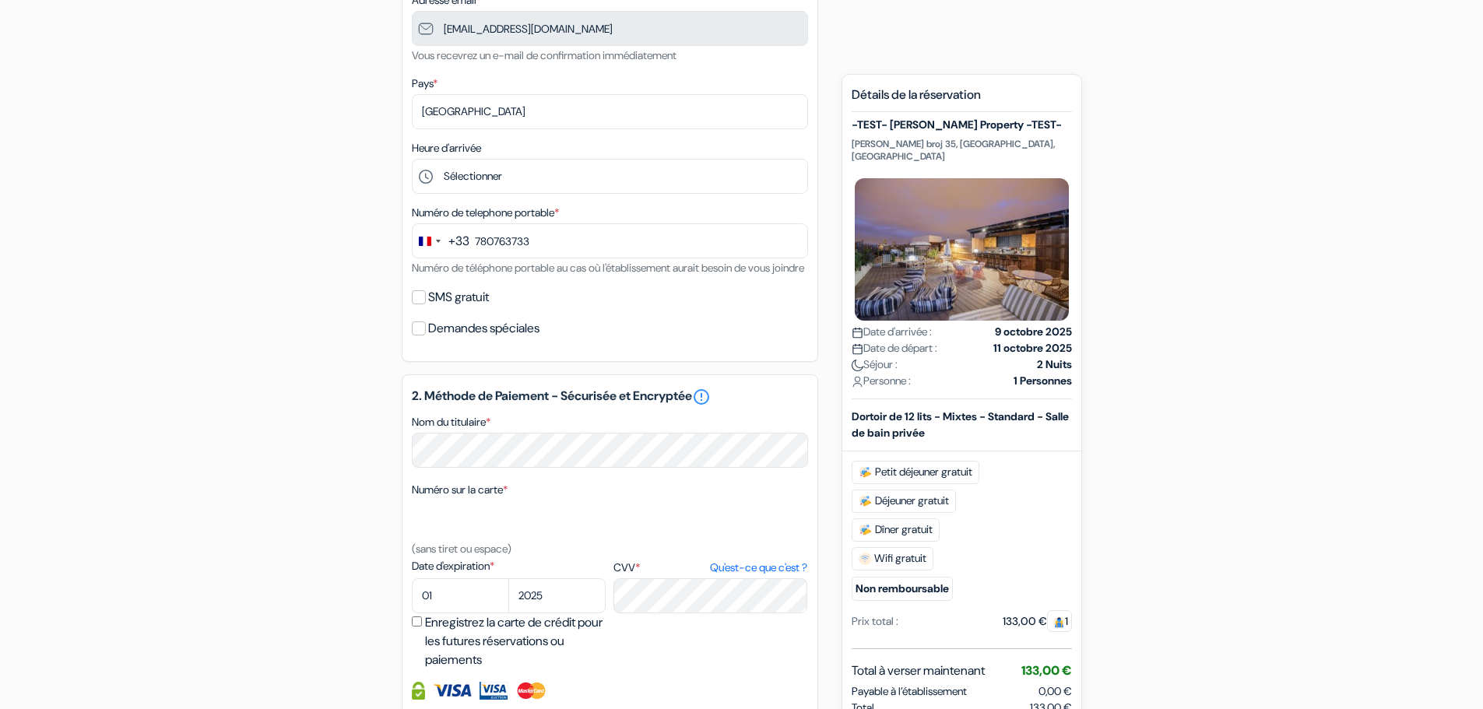
scroll to position [275, 0]
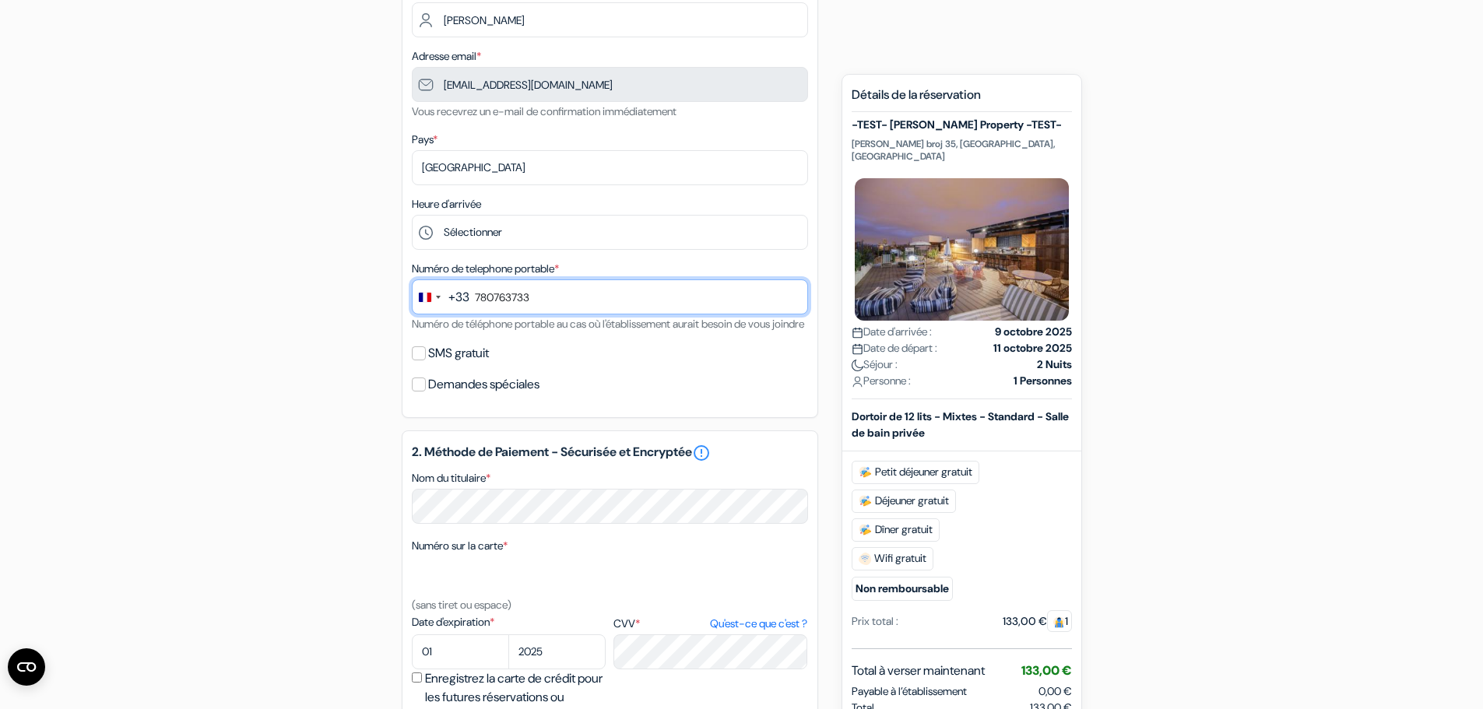
drag, startPoint x: 557, startPoint y: 298, endPoint x: 448, endPoint y: 290, distance: 108.5
click at [448, 290] on div "+33 244 results found No results found [GEOGRAPHIC_DATA] +93 [GEOGRAPHIC_DATA] …" at bounding box center [610, 296] width 396 height 35
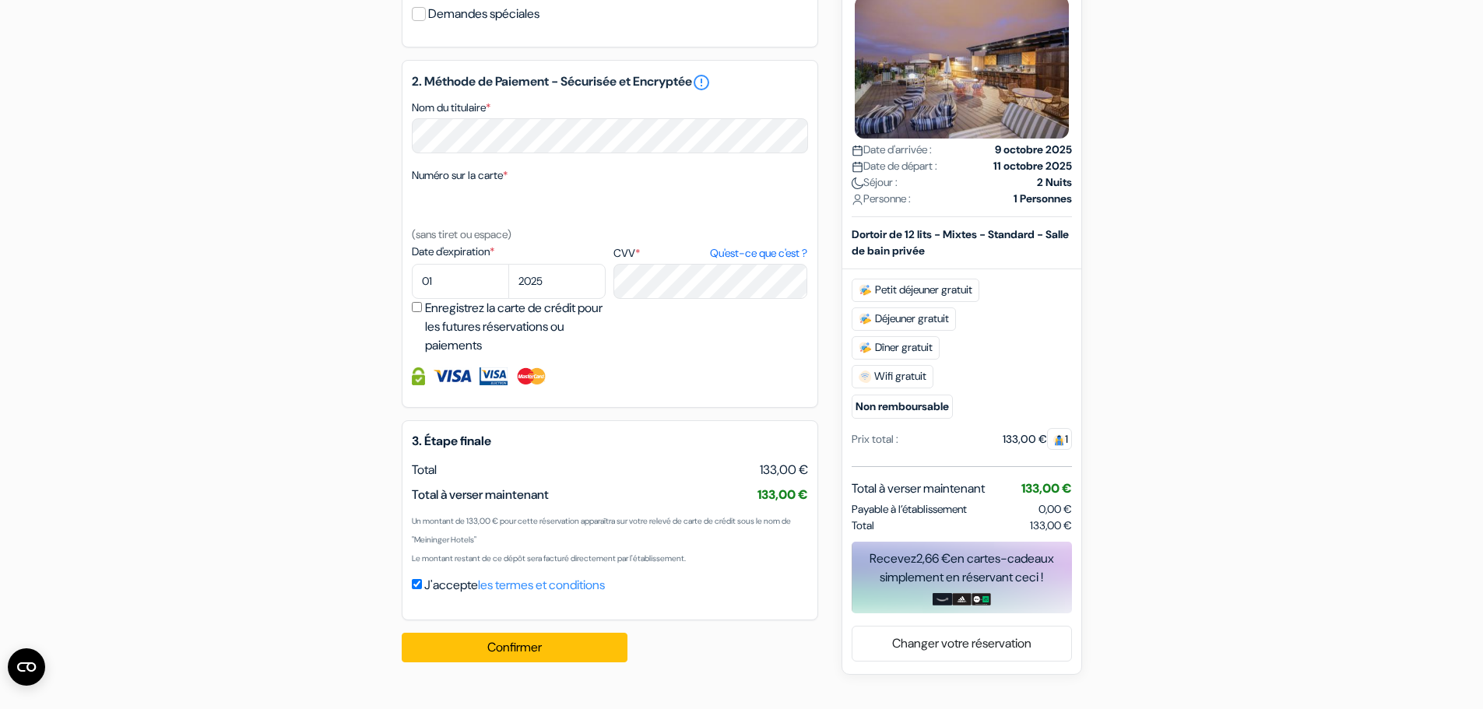
drag, startPoint x: 520, startPoint y: 183, endPoint x: 515, endPoint y: 175, distance: 9.1
click at [517, 179] on div "2. Méthode de Paiement - Sécurisée et Encryptée error_outline Nom du titulaire …" at bounding box center [610, 234] width 417 height 348
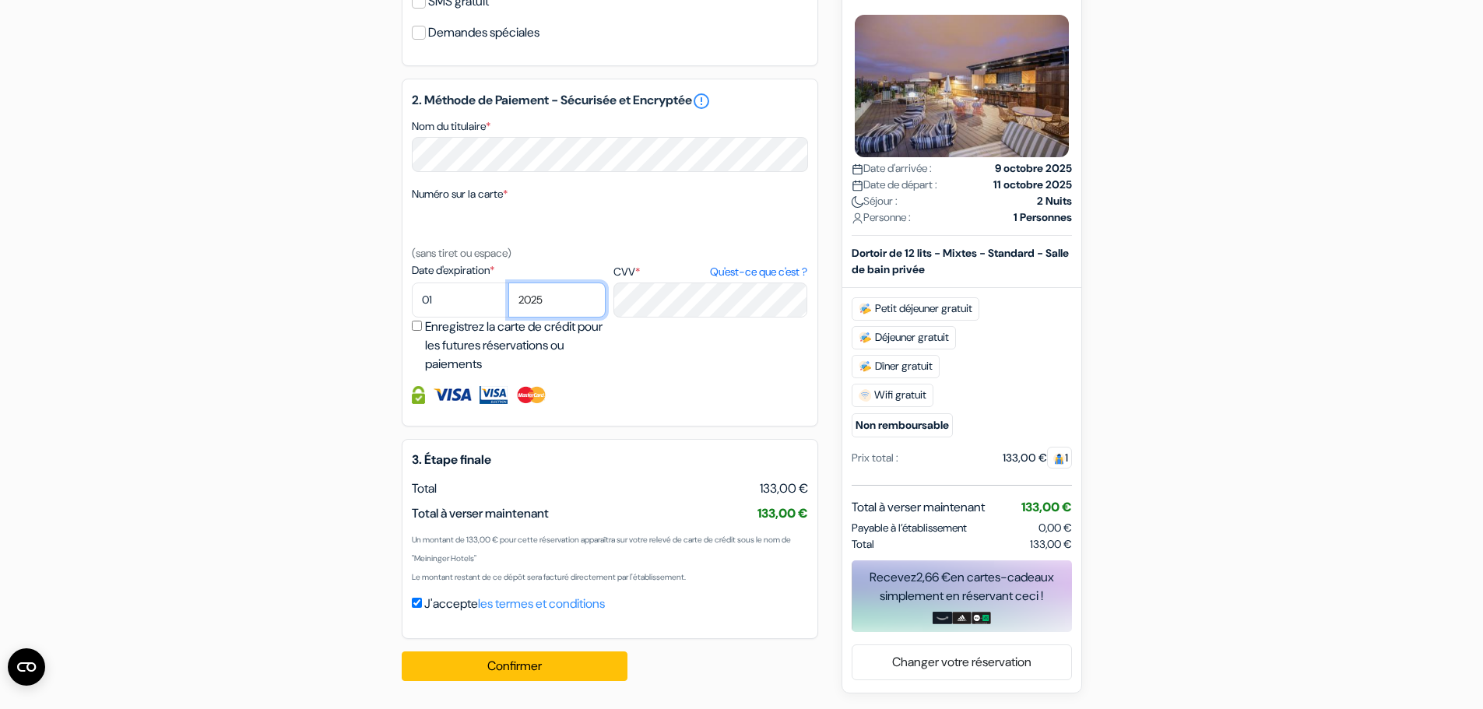
click at [577, 299] on select "2025 2026 2027 2028 2029 2030 2031 2032 2033 2034 2035 2036 2037 2038 2039 2040…" at bounding box center [556, 300] width 97 height 35
select select "2026"
click at [508, 283] on select "2025 2026 2027 2028 2029 2030 2031 2032 2033 2034 2035 2036 2037 2038 2039 2040…" at bounding box center [556, 300] width 97 height 35
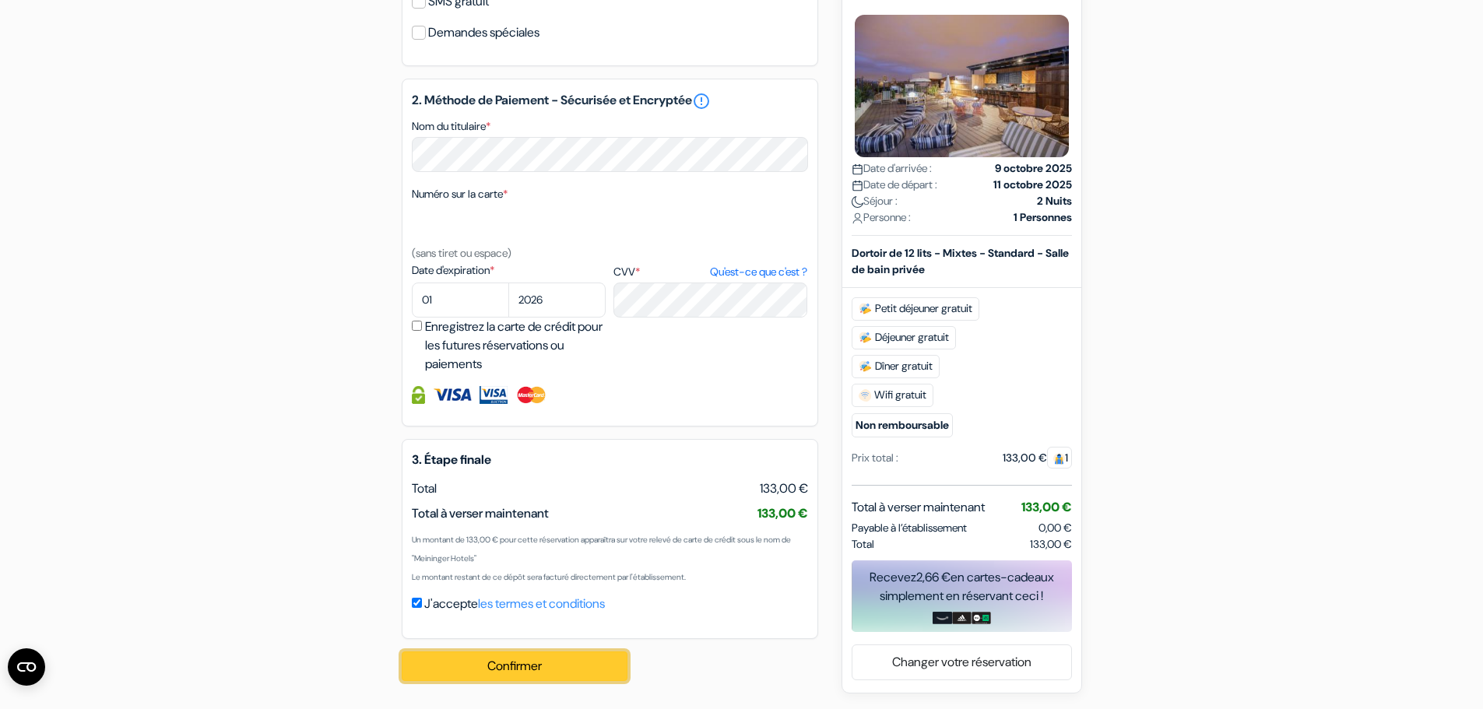
click at [590, 667] on button "Confirmer Loading..." at bounding box center [515, 667] width 226 height 30
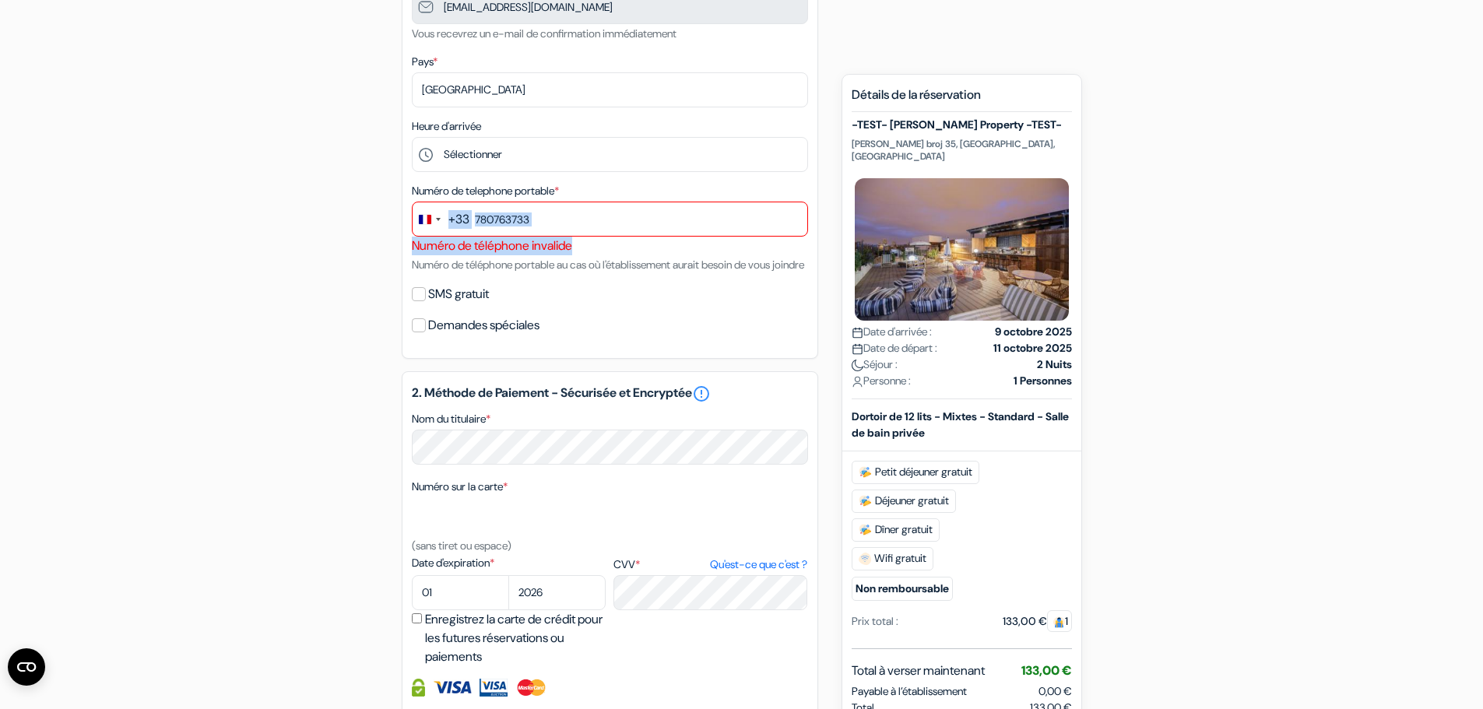
drag, startPoint x: 616, startPoint y: 249, endPoint x: 367, endPoint y: 236, distance: 249.5
click at [367, 236] on div "add_box -TEST- [PERSON_NAME] Property -TEST- [PERSON_NAME] broj 35, [GEOGRAPHIC…" at bounding box center [742, 387] width 1028 height 1197
click at [581, 246] on div "Numéro de téléphone invalide" at bounding box center [610, 246] width 396 height 19
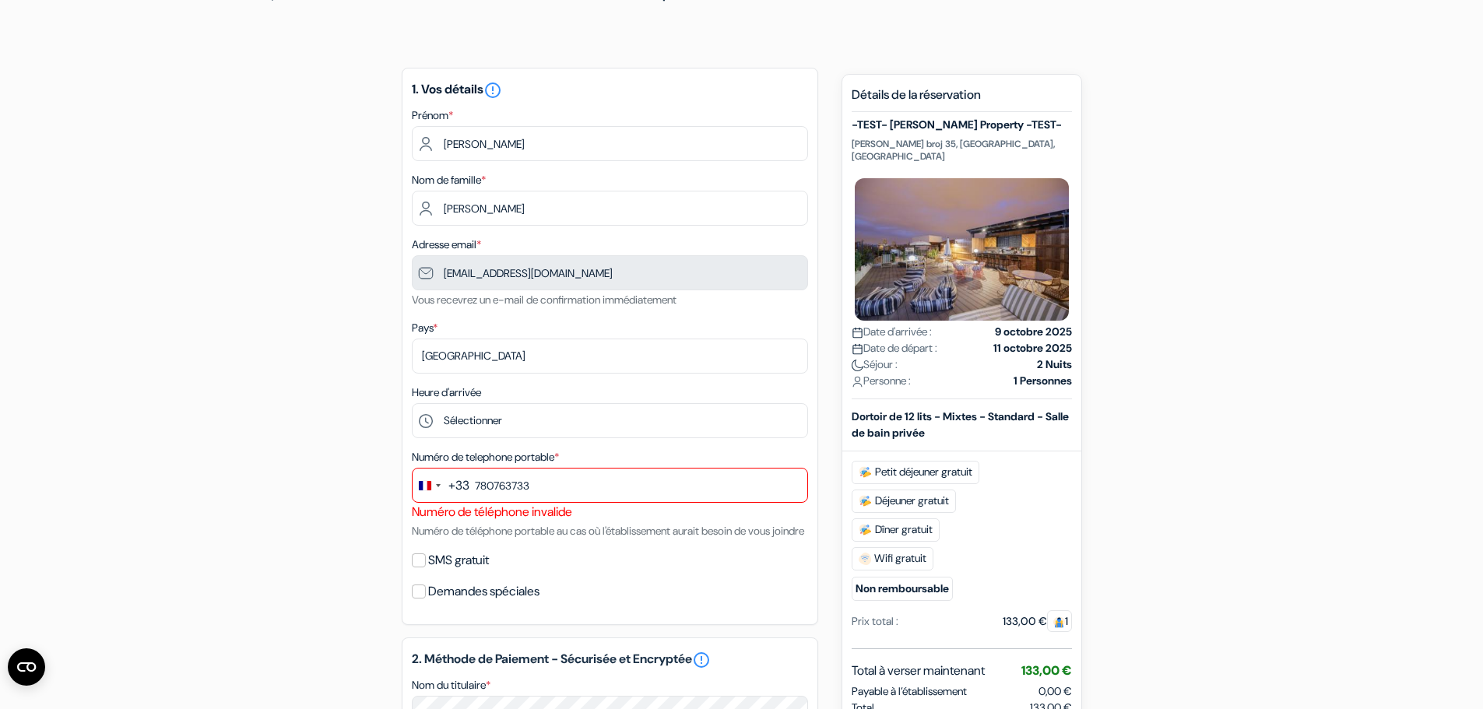
scroll to position [234, 0]
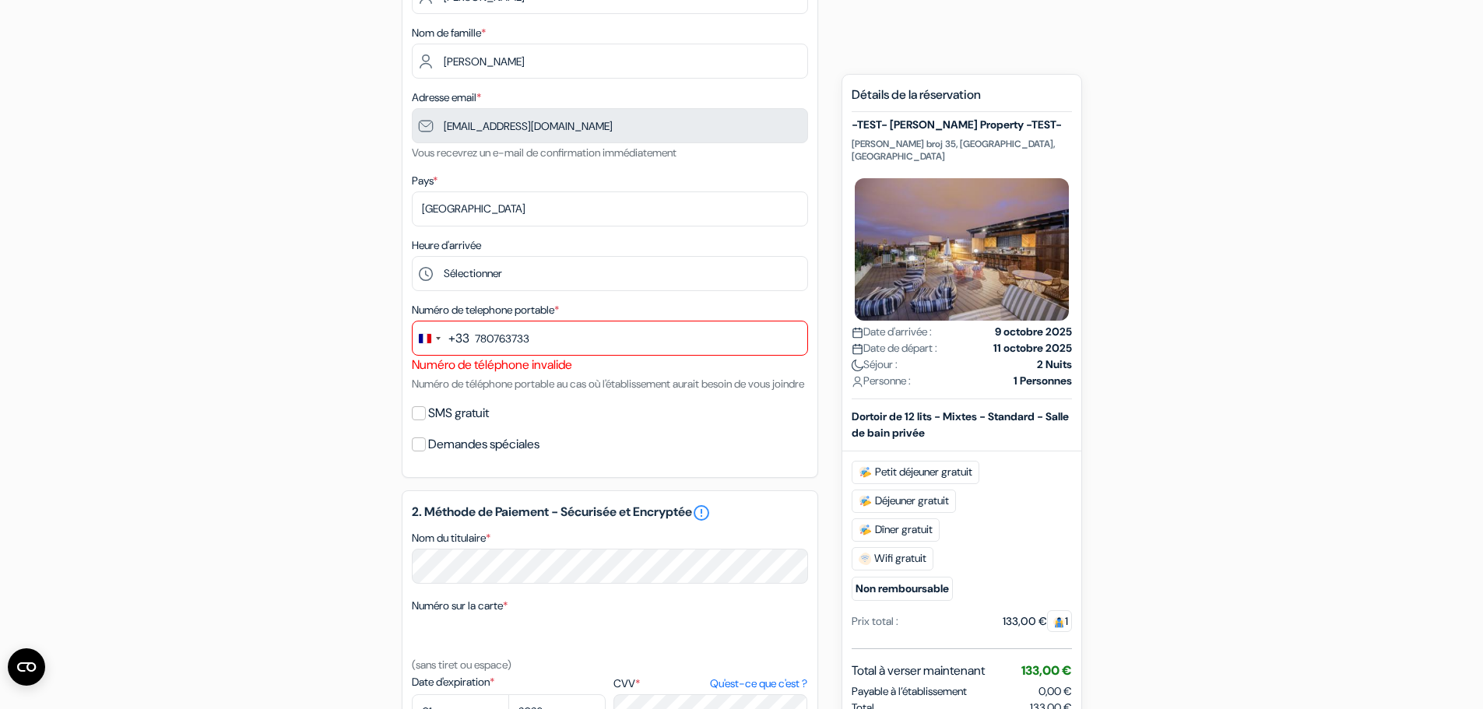
click at [453, 340] on div "+33" at bounding box center [458, 338] width 21 height 19
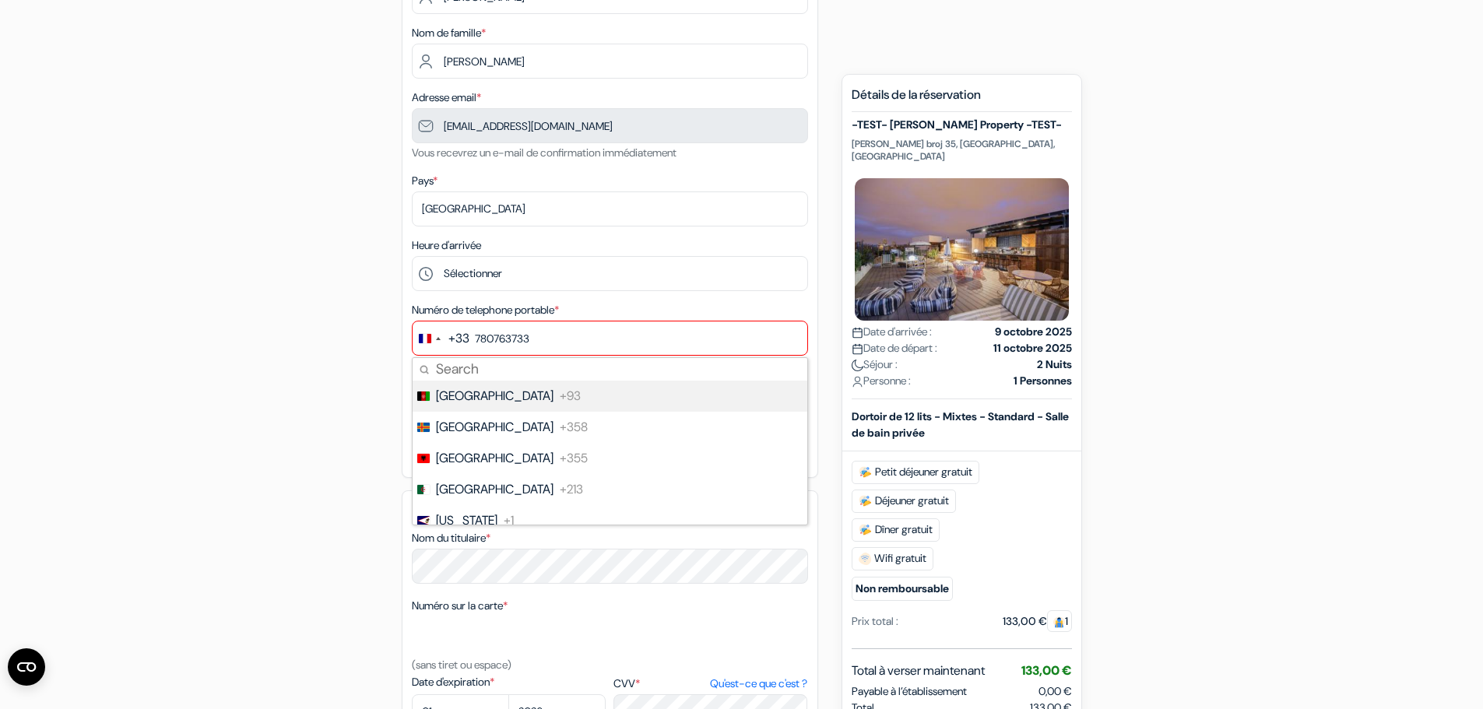
click at [460, 339] on div "+33" at bounding box center [458, 338] width 21 height 19
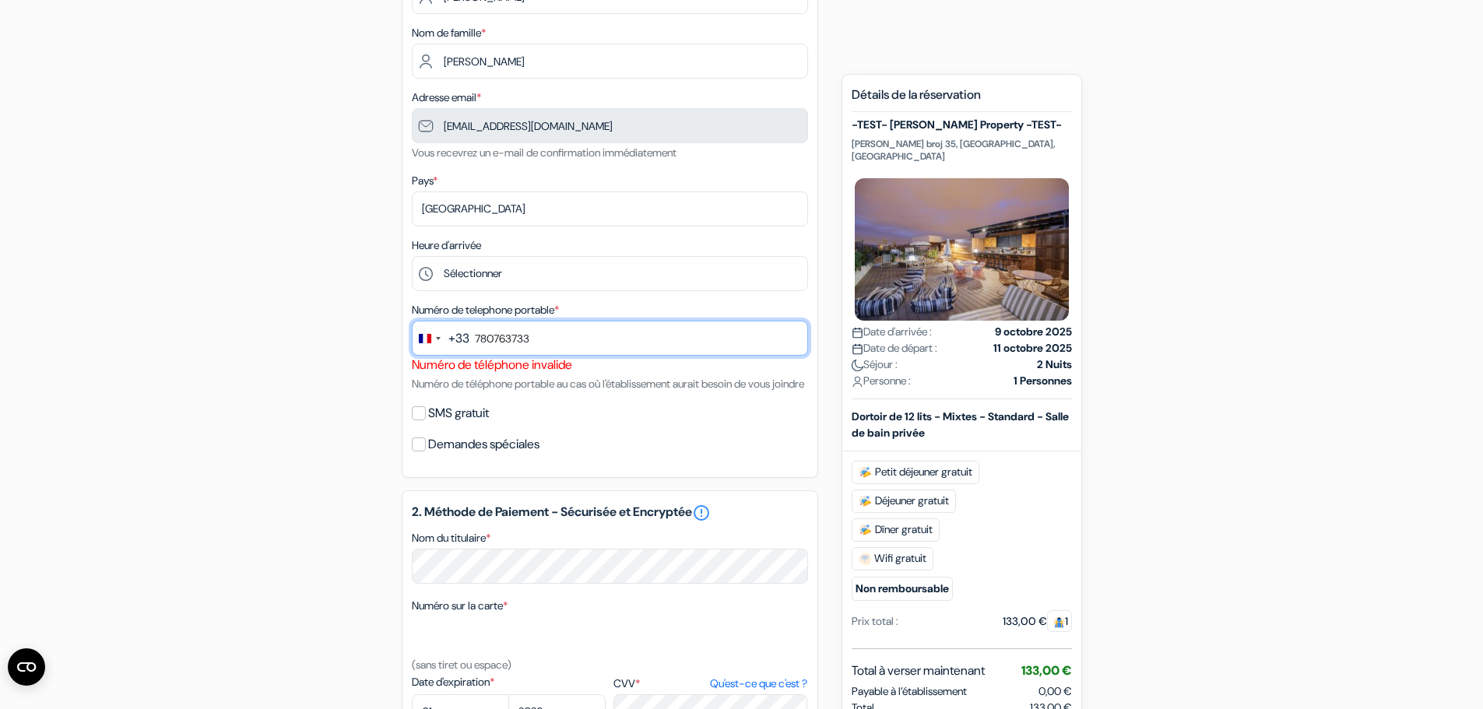
click at [543, 331] on input "780763733" at bounding box center [610, 338] width 396 height 35
drag, startPoint x: 549, startPoint y: 333, endPoint x: 525, endPoint y: 297, distance: 43.8
click at [490, 305] on div "Numéro de telephone portable * +33 244 results found No results found [GEOGRAPH…" at bounding box center [610, 347] width 396 height 93
type input "7"
click at [455, 318] on div "Numéro de telephone portable * +33 244 results found No results found [GEOGRAPH…" at bounding box center [610, 347] width 396 height 93
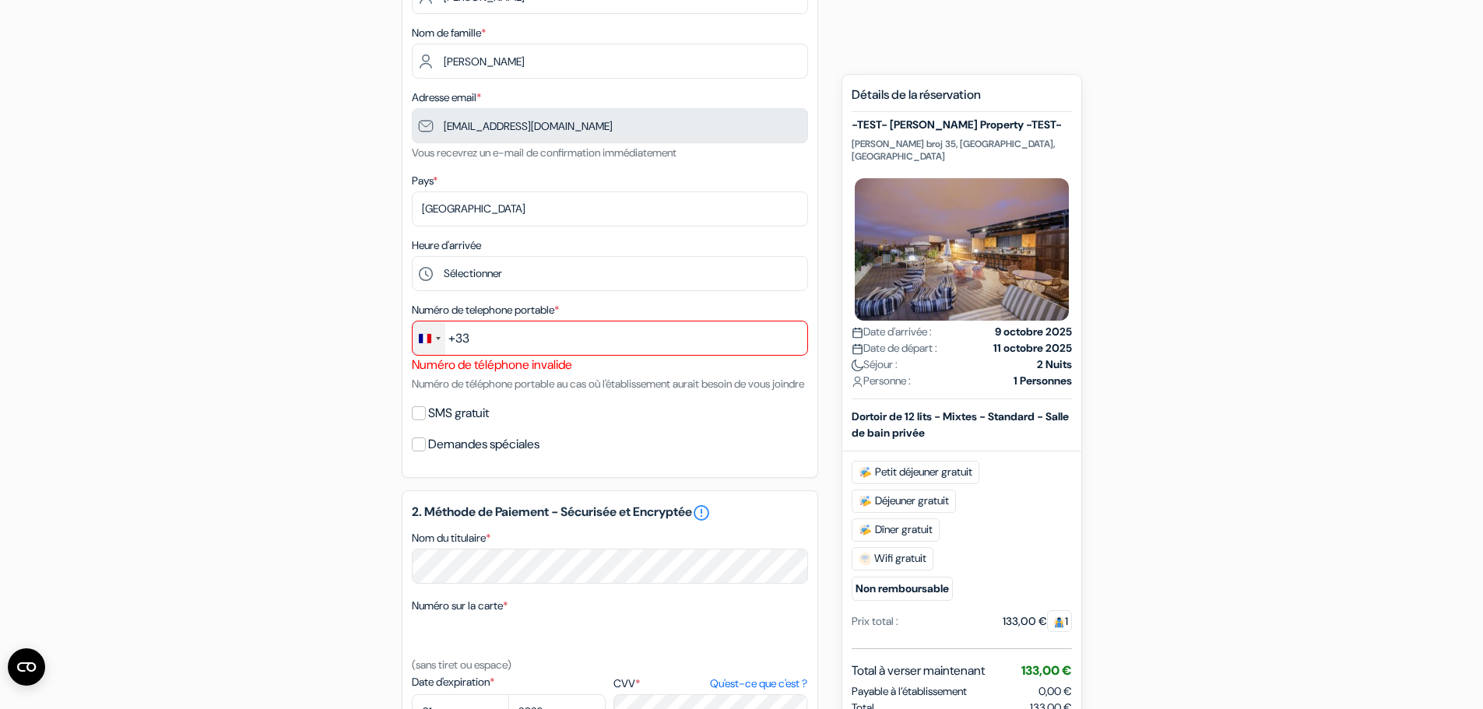
click at [431, 327] on div "Change country, selected France (+33)" at bounding box center [429, 338] width 33 height 33
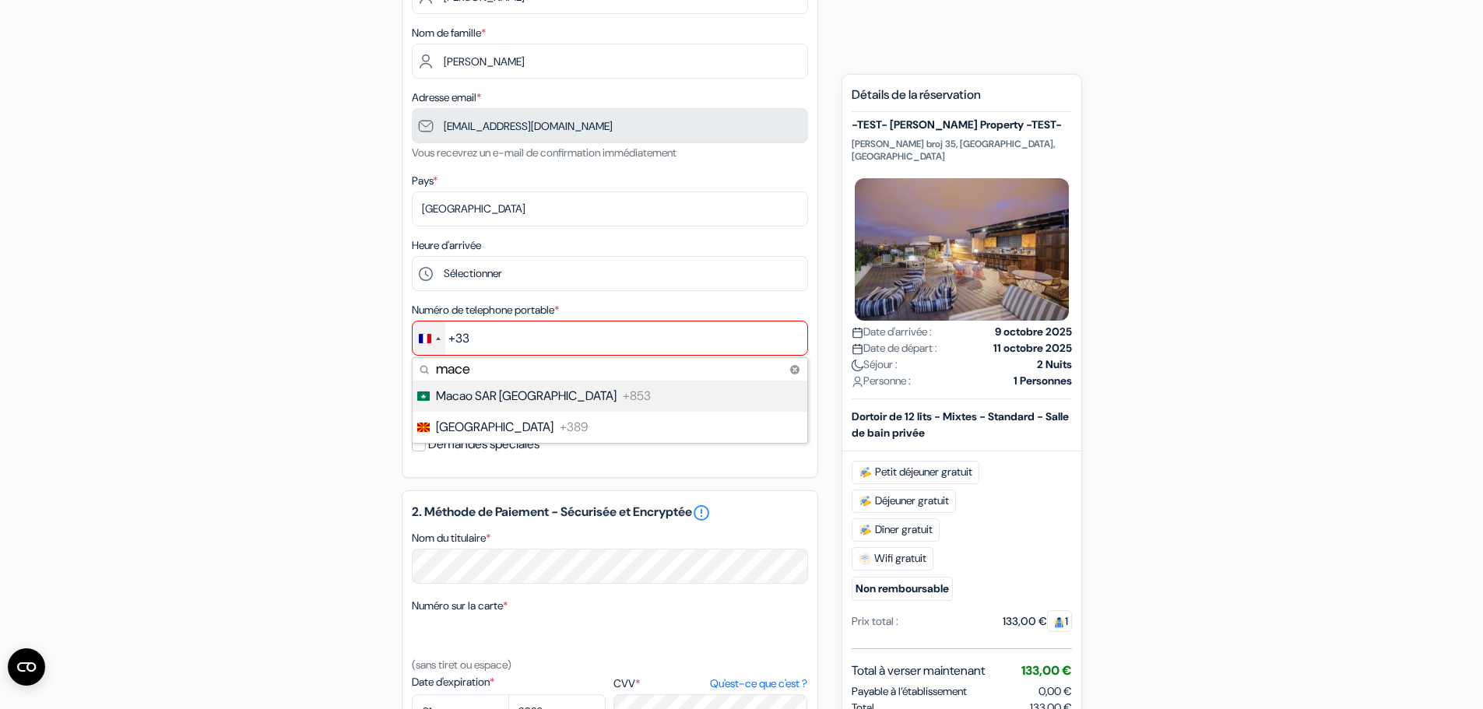
type input "maced"
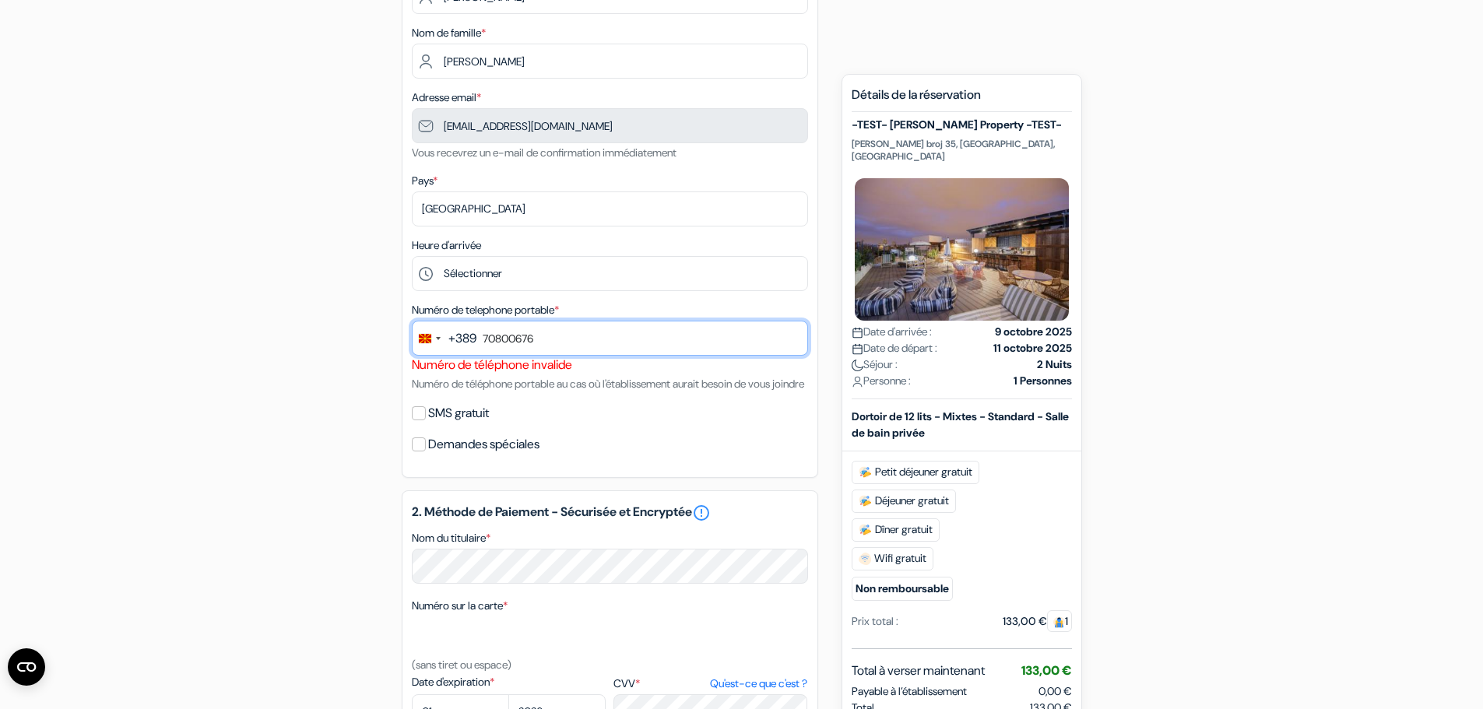
type input "70800676"
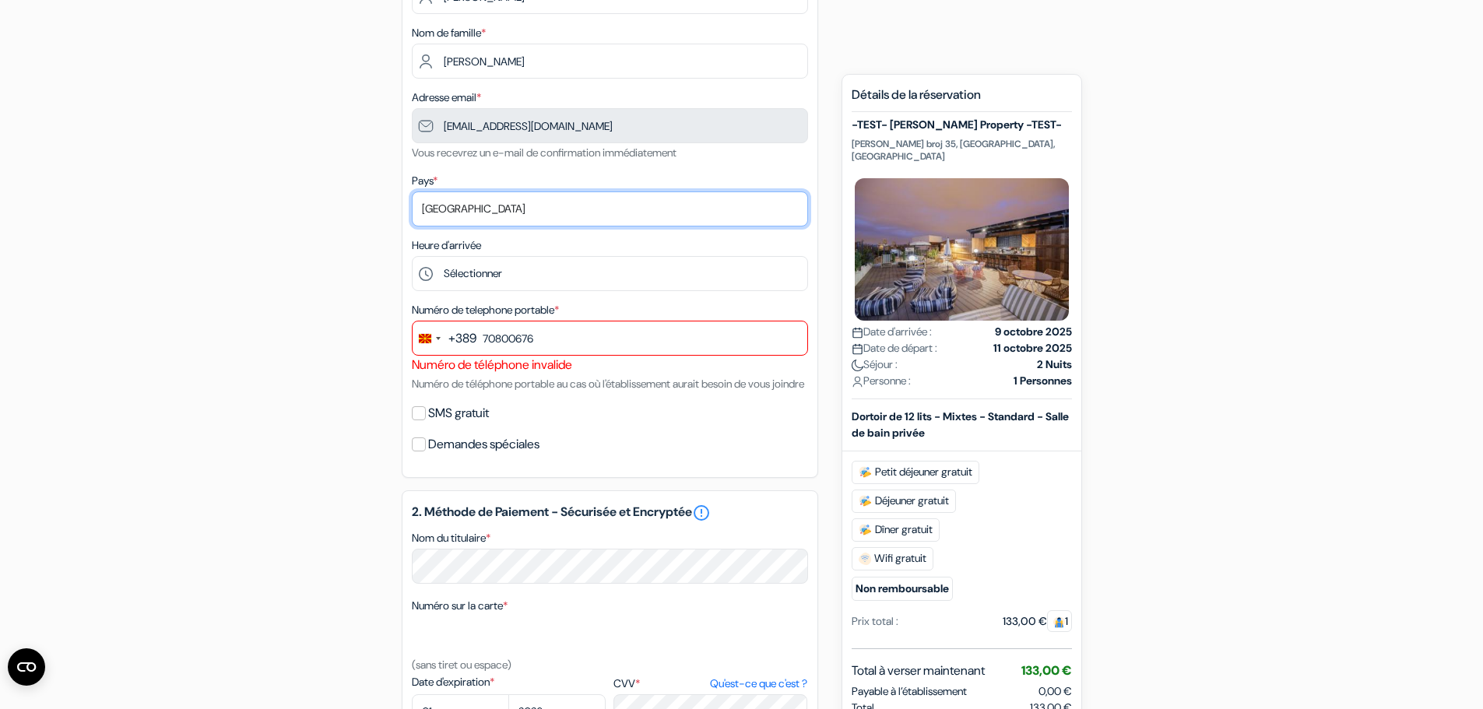
click at [598, 202] on select "Selectionner le pays Abkhazie [GEOGRAPHIC_DATA] [GEOGRAPHIC_DATA] Du [GEOGRAPHI…" at bounding box center [610, 209] width 396 height 35
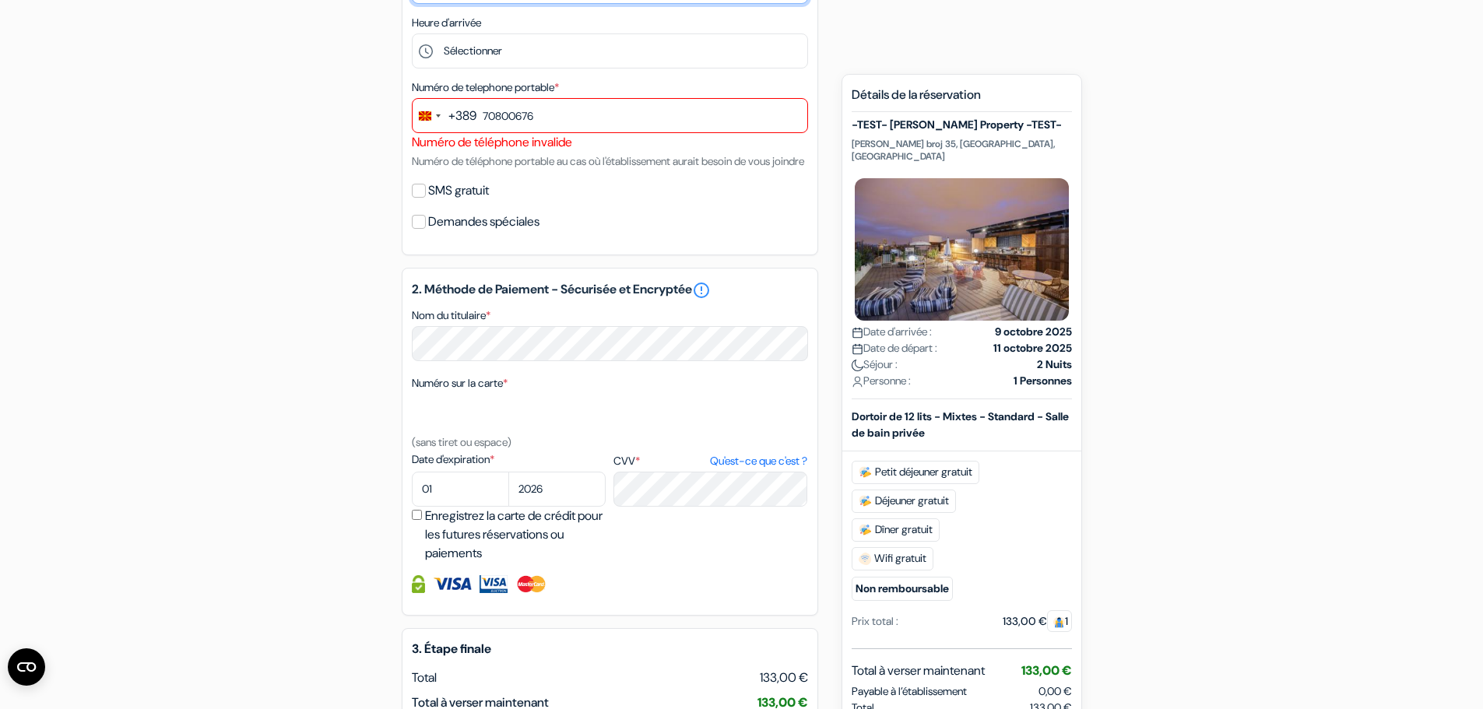
scroll to position [664, 0]
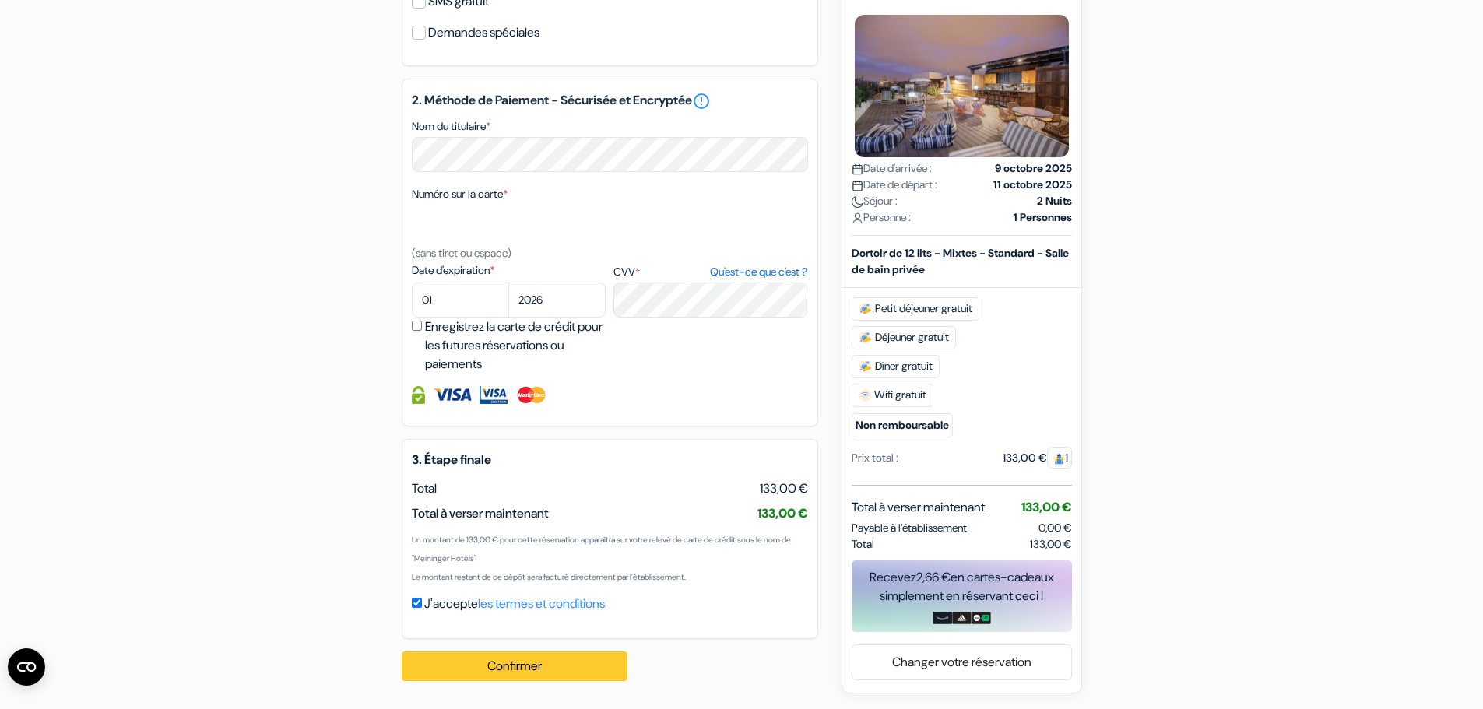
drag, startPoint x: 584, startPoint y: 643, endPoint x: 581, endPoint y: 655, distance: 12.1
click at [585, 643] on div "Confirmer Loading... Traitement de la demande..." at bounding box center [523, 666] width 243 height 54
click at [581, 655] on button "Confirmer Loading..." at bounding box center [515, 667] width 226 height 30
click at [545, 662] on button "Confirmer Loading..." at bounding box center [515, 667] width 226 height 30
click at [546, 661] on button "Confirmer Loading..." at bounding box center [515, 667] width 226 height 30
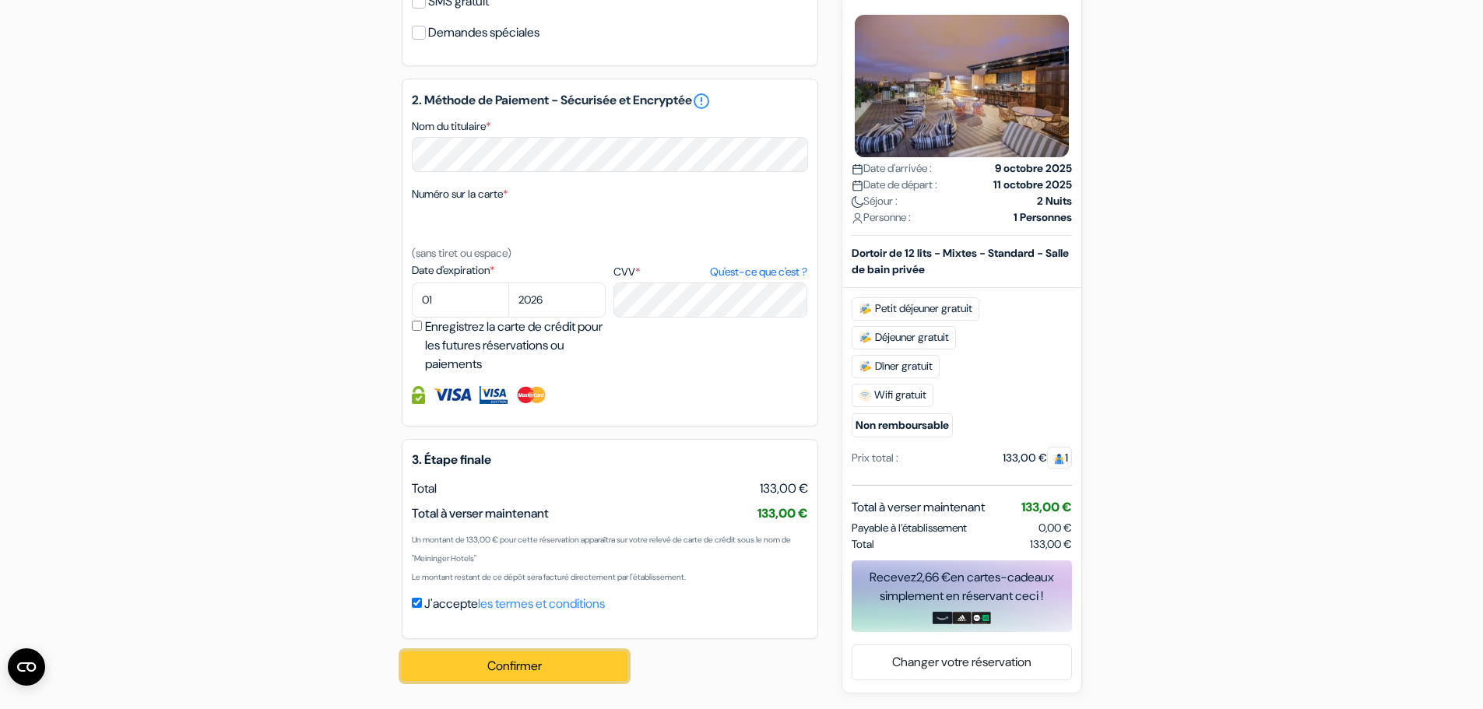
drag, startPoint x: 546, startPoint y: 661, endPoint x: 537, endPoint y: 665, distance: 9.4
click at [542, 661] on button "Confirmer Loading..." at bounding box center [515, 667] width 226 height 30
click at [522, 663] on button "Confirmer Loading..." at bounding box center [515, 667] width 226 height 30
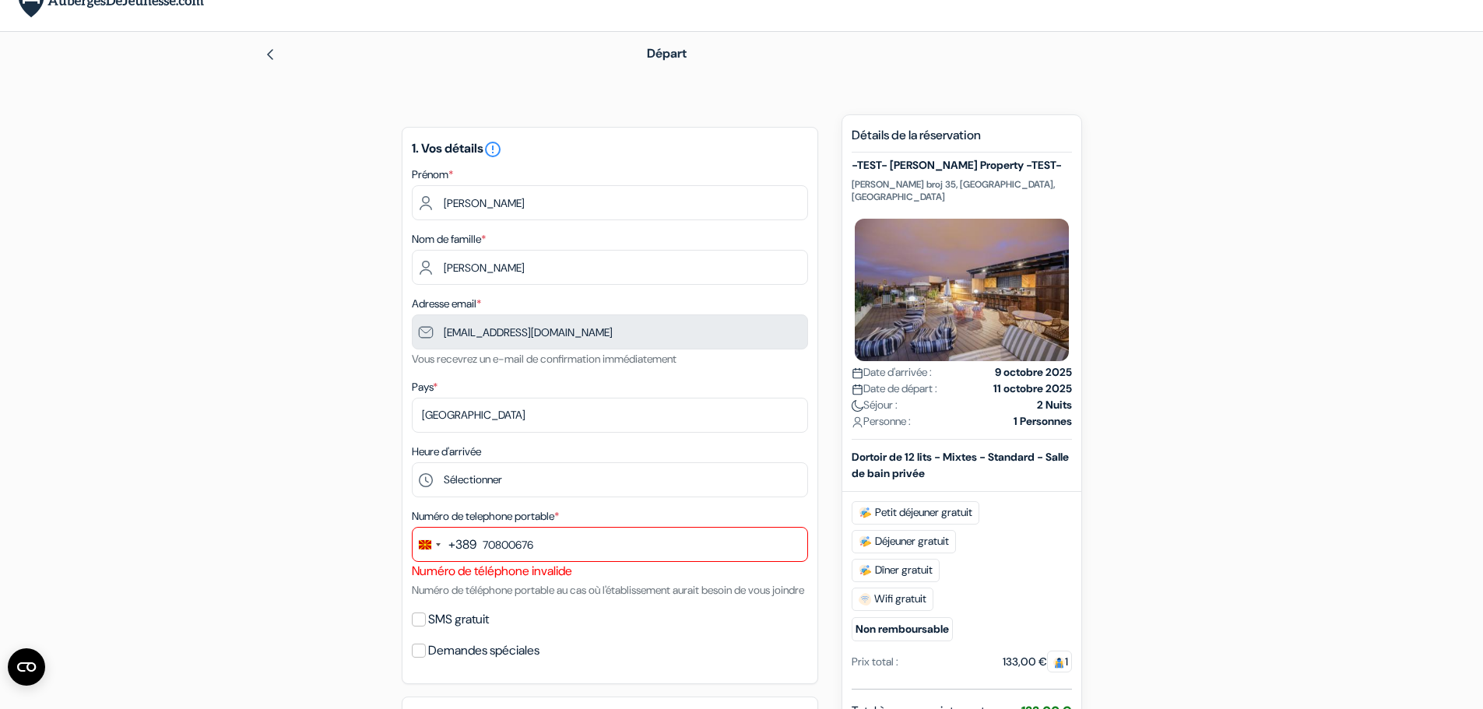
scroll to position [0, 0]
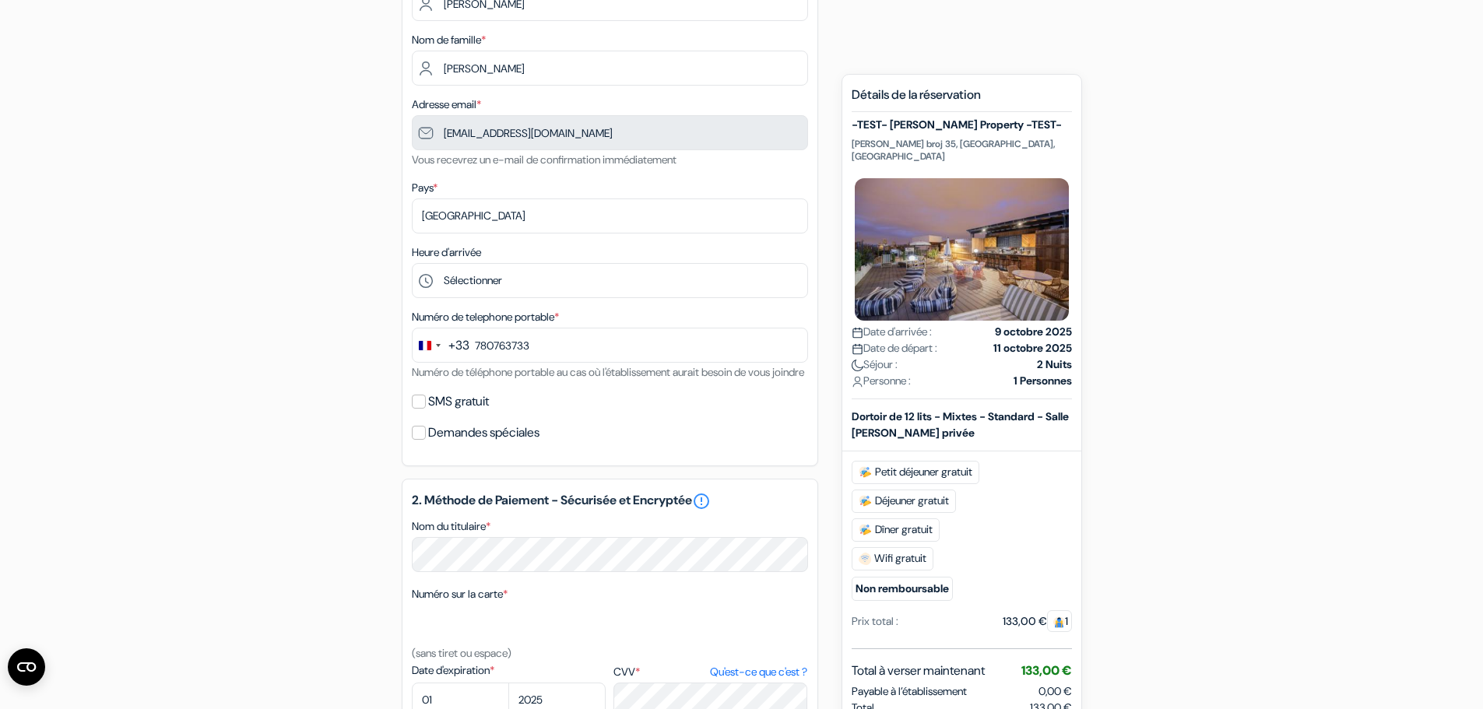
scroll to position [256, 0]
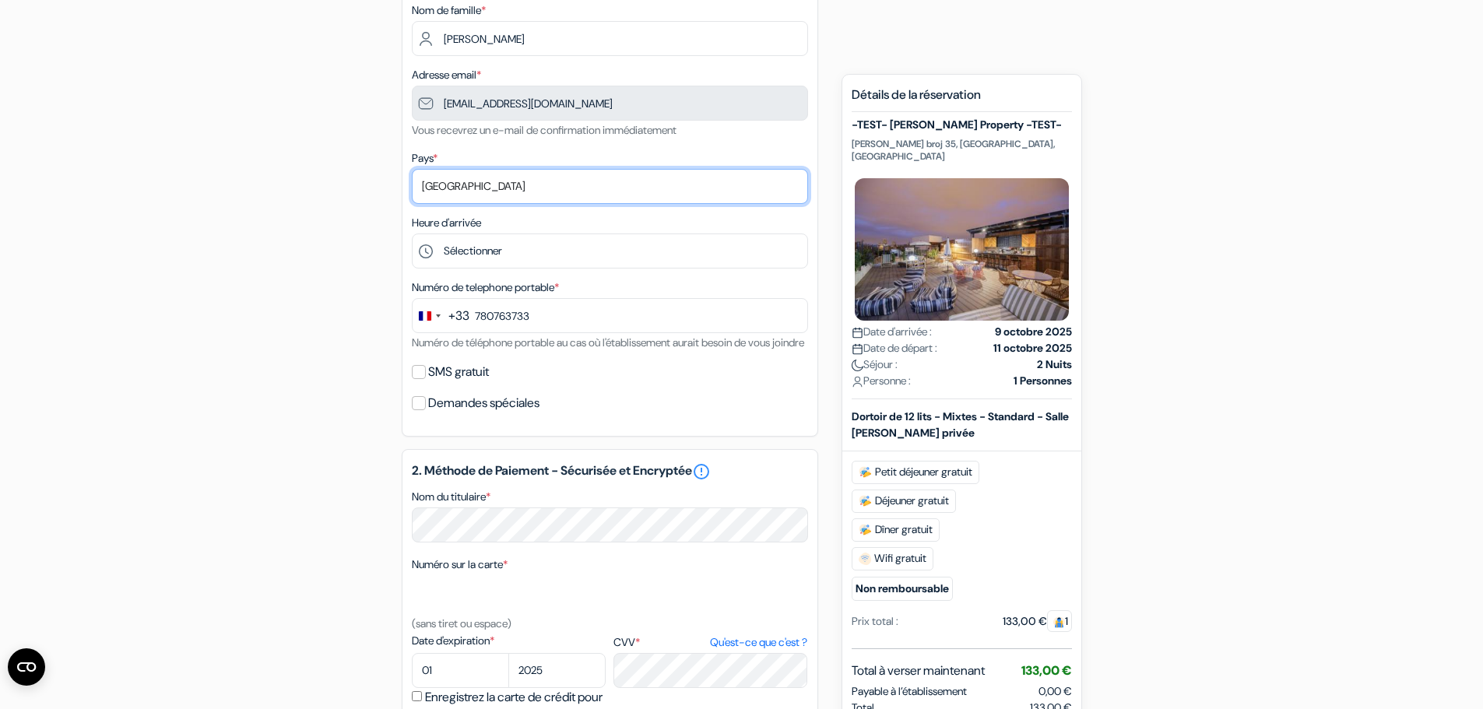
click at [509, 178] on select "Selectionner le pays Abkhazie [GEOGRAPHIC_DATA] [GEOGRAPHIC_DATA] Du [GEOGRAPHI…" at bounding box center [610, 186] width 396 height 35
select select "67"
click at [412, 169] on select "Selectionner le pays Abkhazie [GEOGRAPHIC_DATA] [GEOGRAPHIC_DATA] Du [GEOGRAPHI…" at bounding box center [610, 186] width 396 height 35
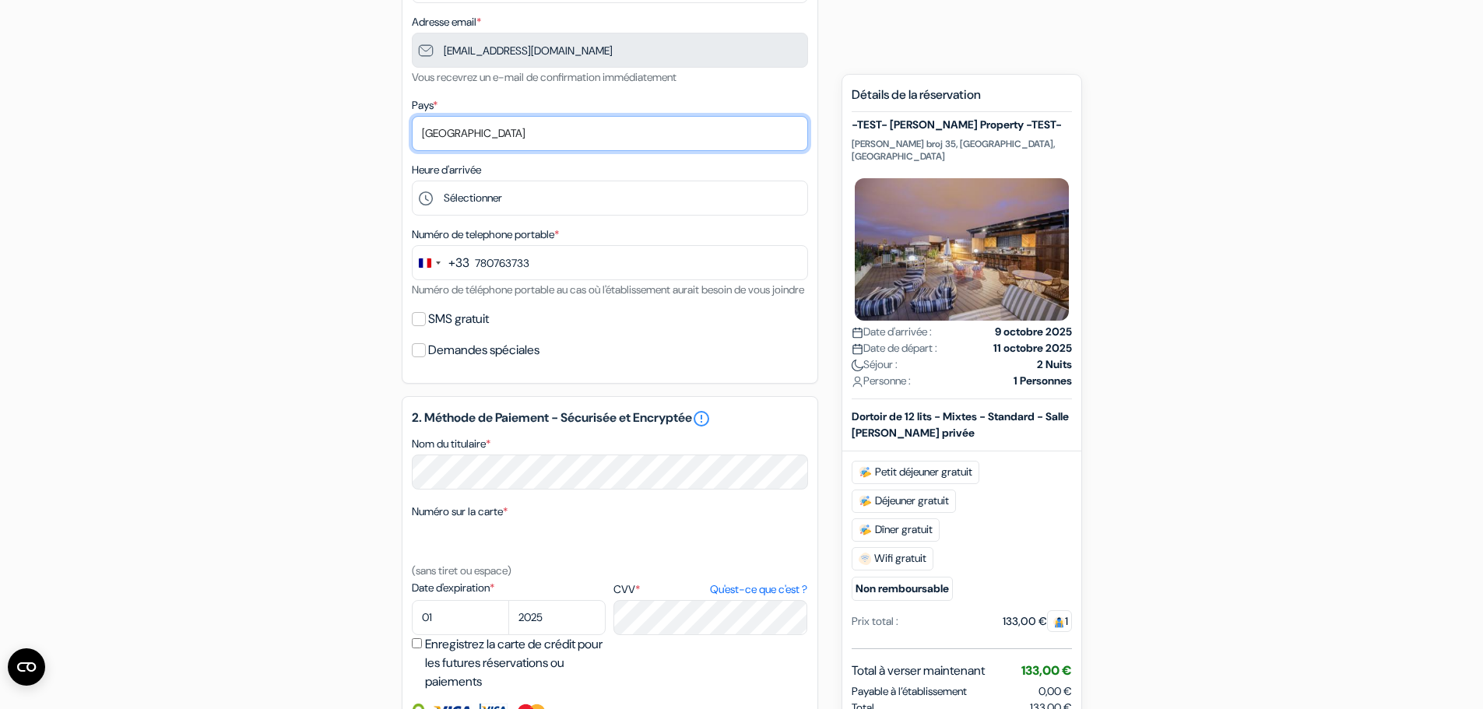
scroll to position [412, 0]
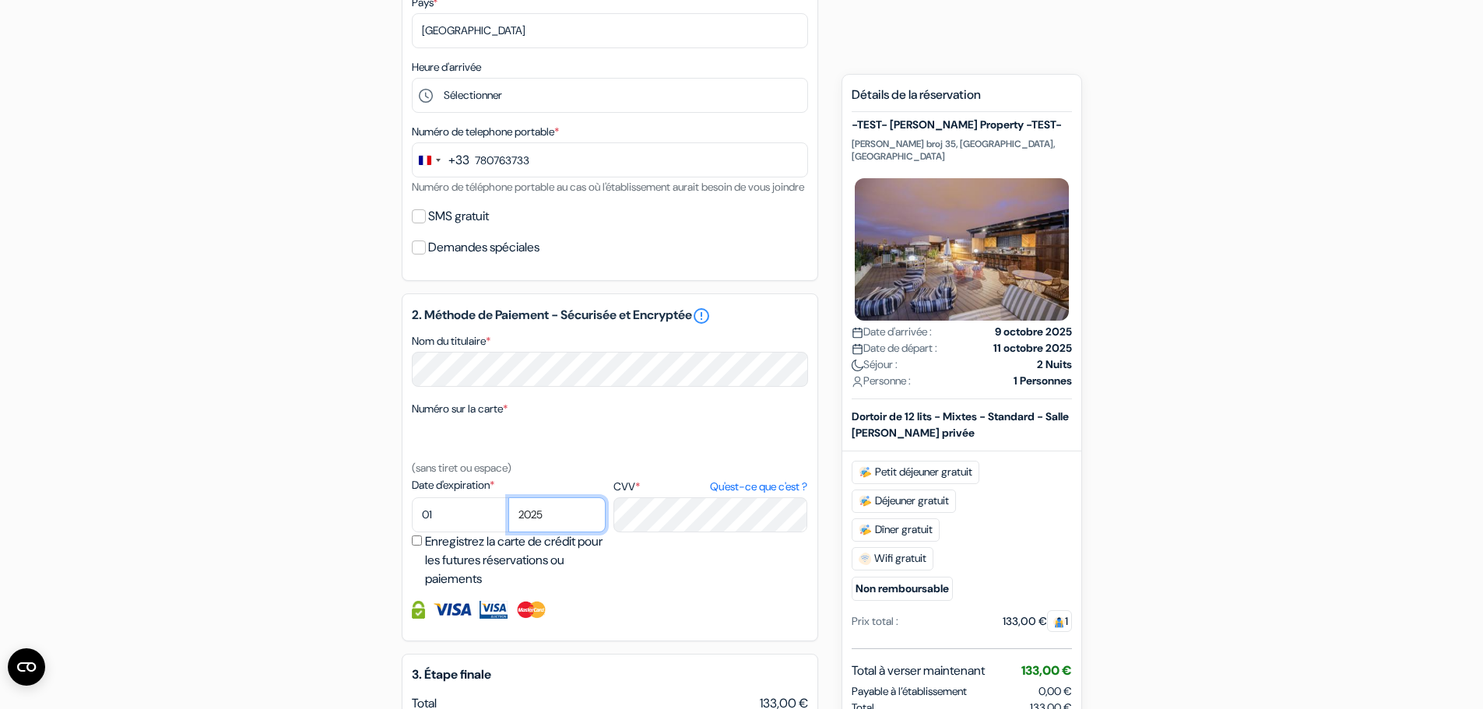
click at [557, 533] on select "2025 2026 2027 2028 2029 2030 2031 2032 2033 2034 2035 2036 2037 2038 2039 2040…" at bounding box center [556, 514] width 97 height 35
select select "2028"
click at [508, 516] on select "2025 2026 2027 2028 2029 2030 2031 2032 2033 2034 2035 2036 2037 2038 2039 2040…" at bounding box center [556, 514] width 97 height 35
click at [718, 589] on div "Date d'expiration * 01 02 03 04 05 06 07 08 09 10 11 12 2025 2026 2027 2028 *" at bounding box center [610, 532] width 396 height 111
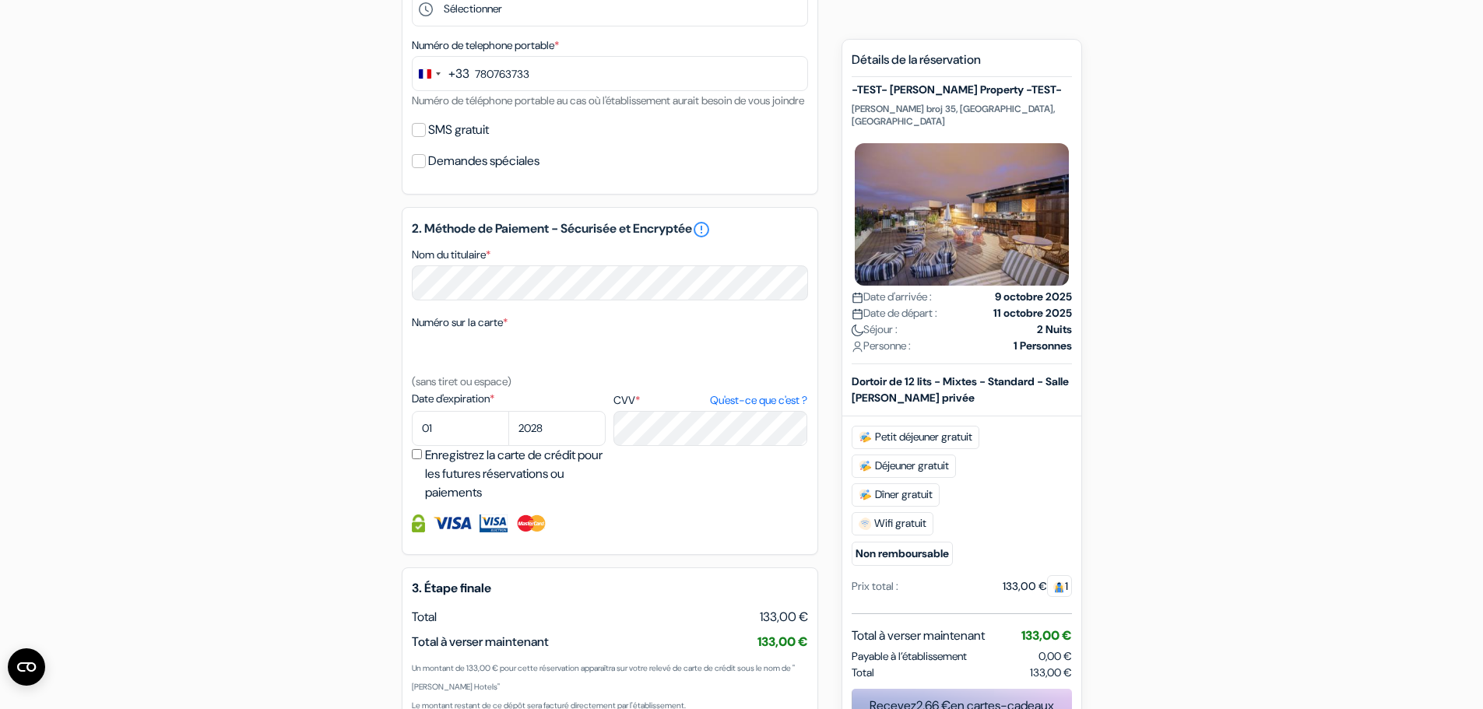
scroll to position [645, 0]
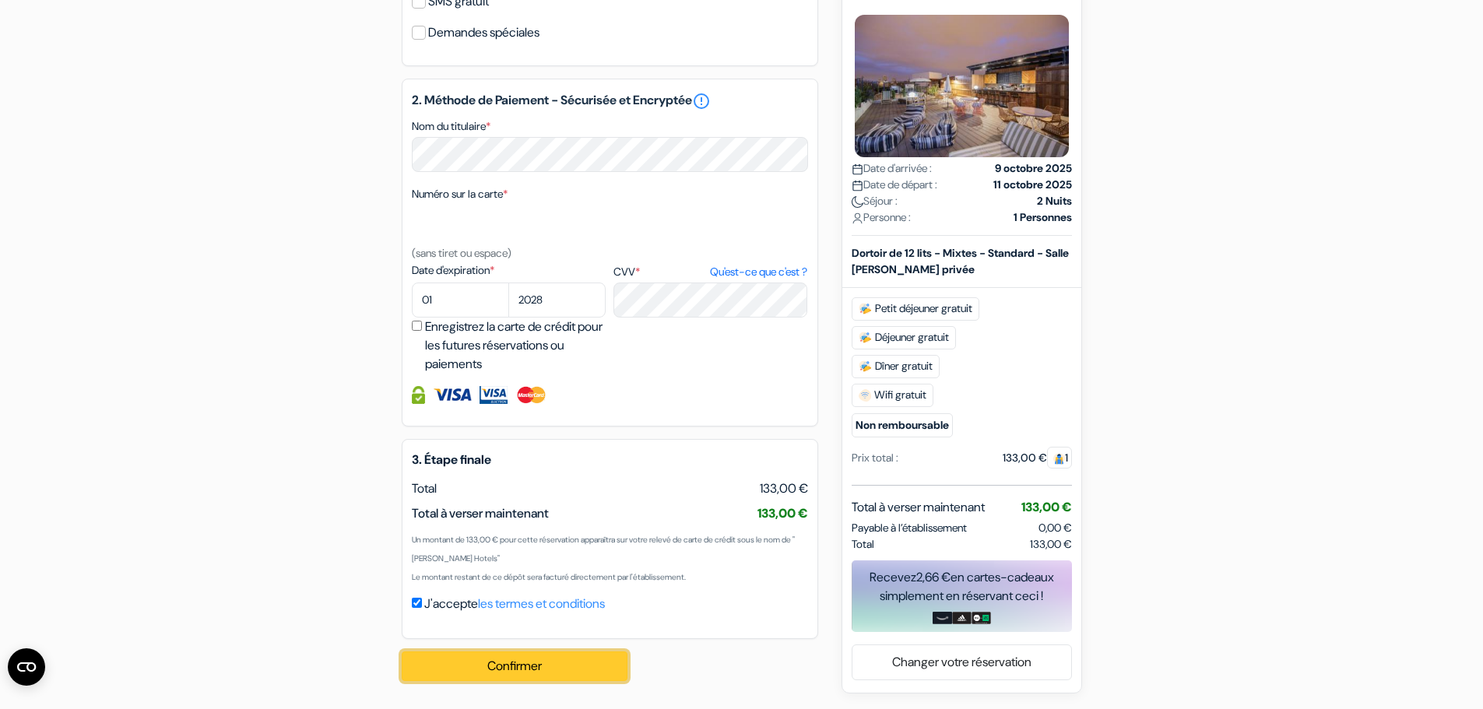
click at [513, 664] on button "Confirmer Loading..." at bounding box center [515, 667] width 226 height 30
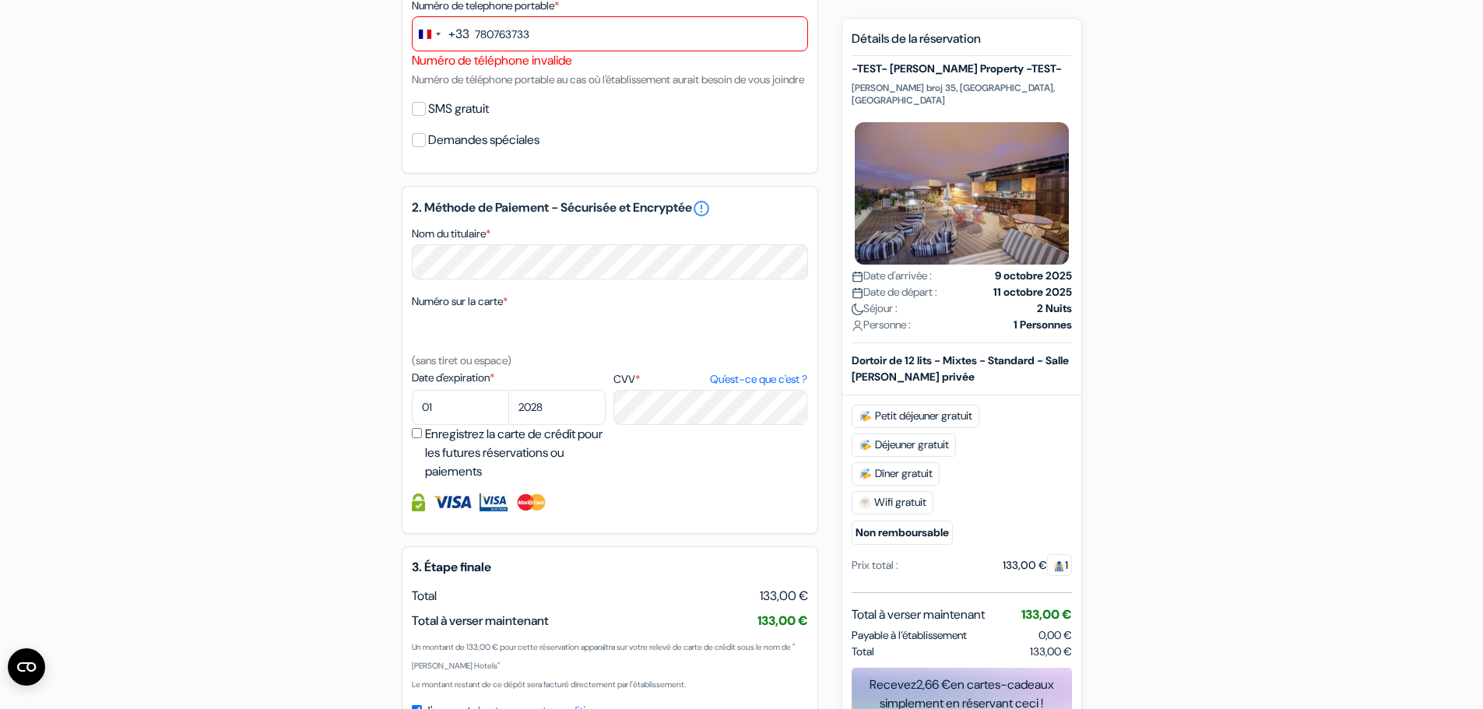
scroll to position [275, 0]
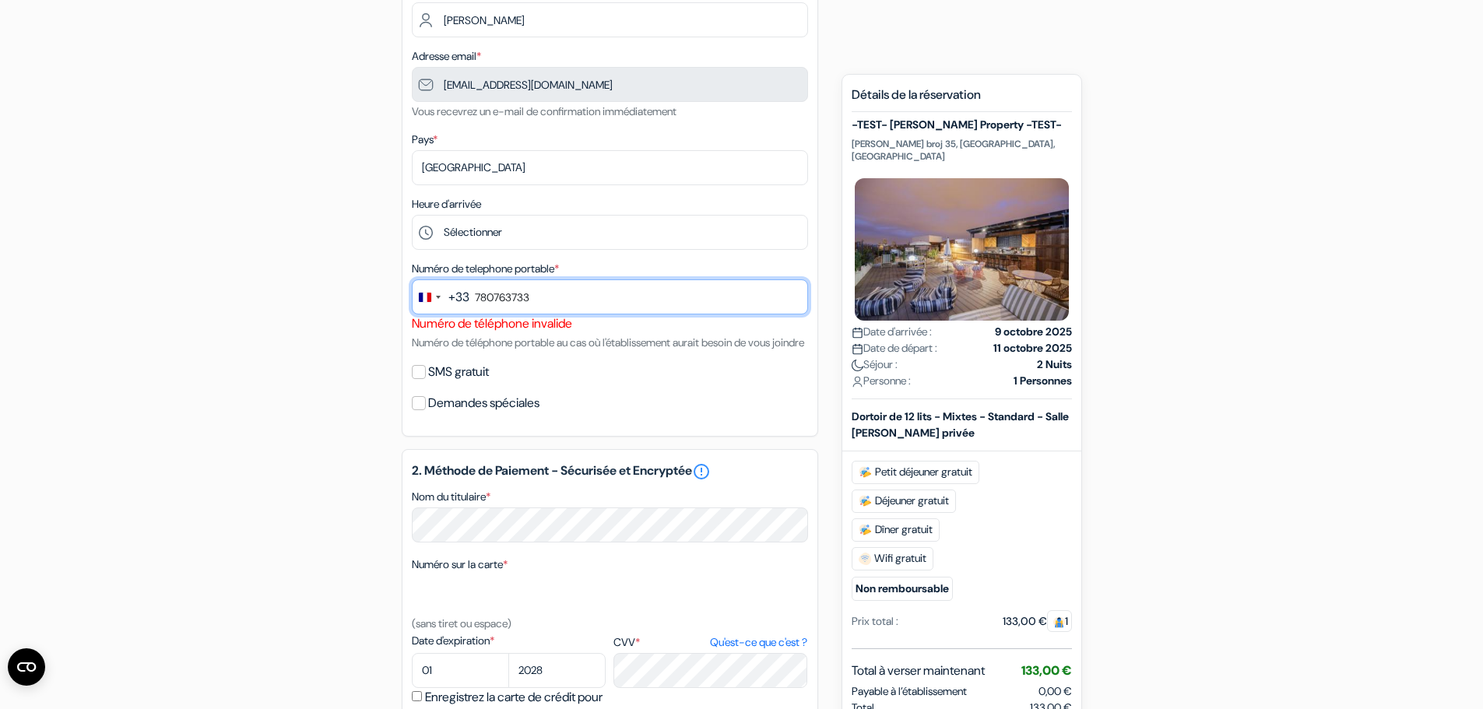
click at [591, 309] on input "780763733" at bounding box center [610, 296] width 396 height 35
click at [432, 299] on div "Change country, selected France (+33)" at bounding box center [429, 296] width 33 height 33
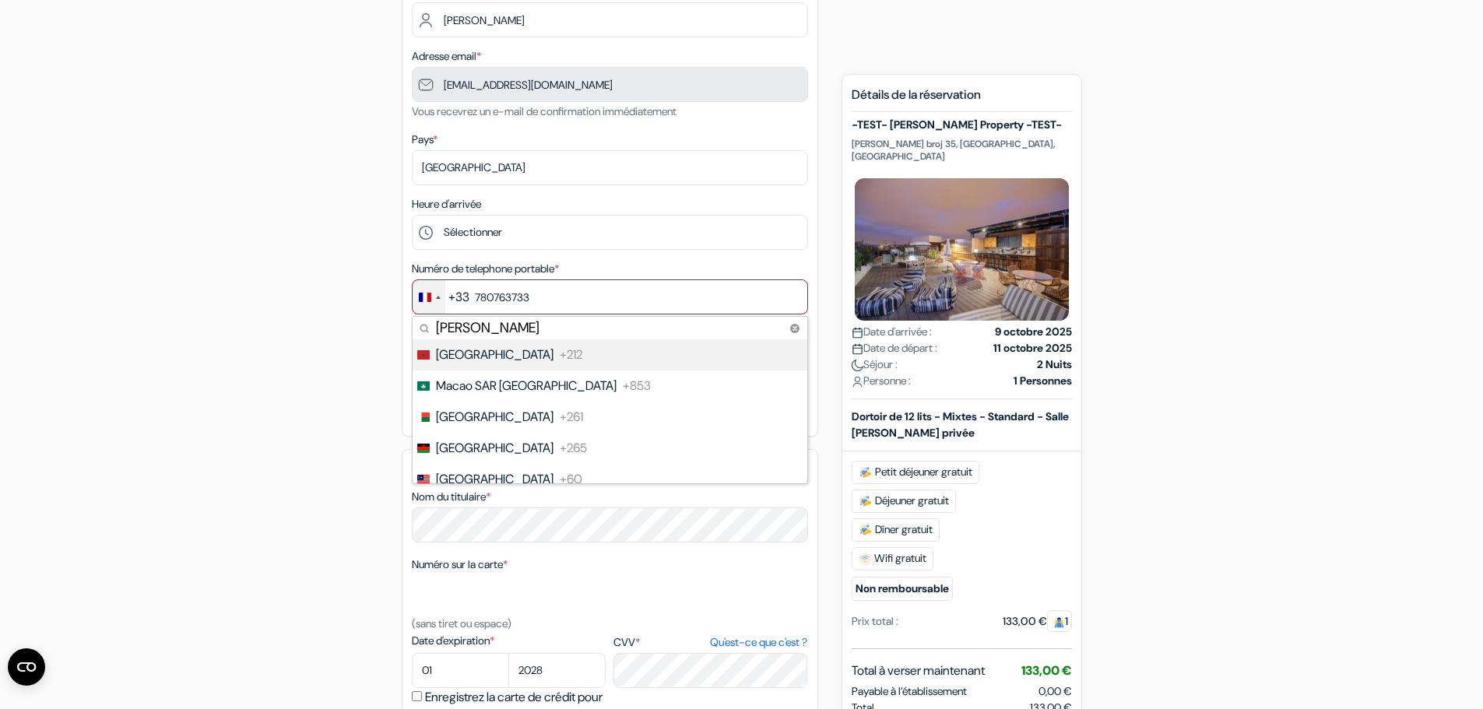
type input "maced"
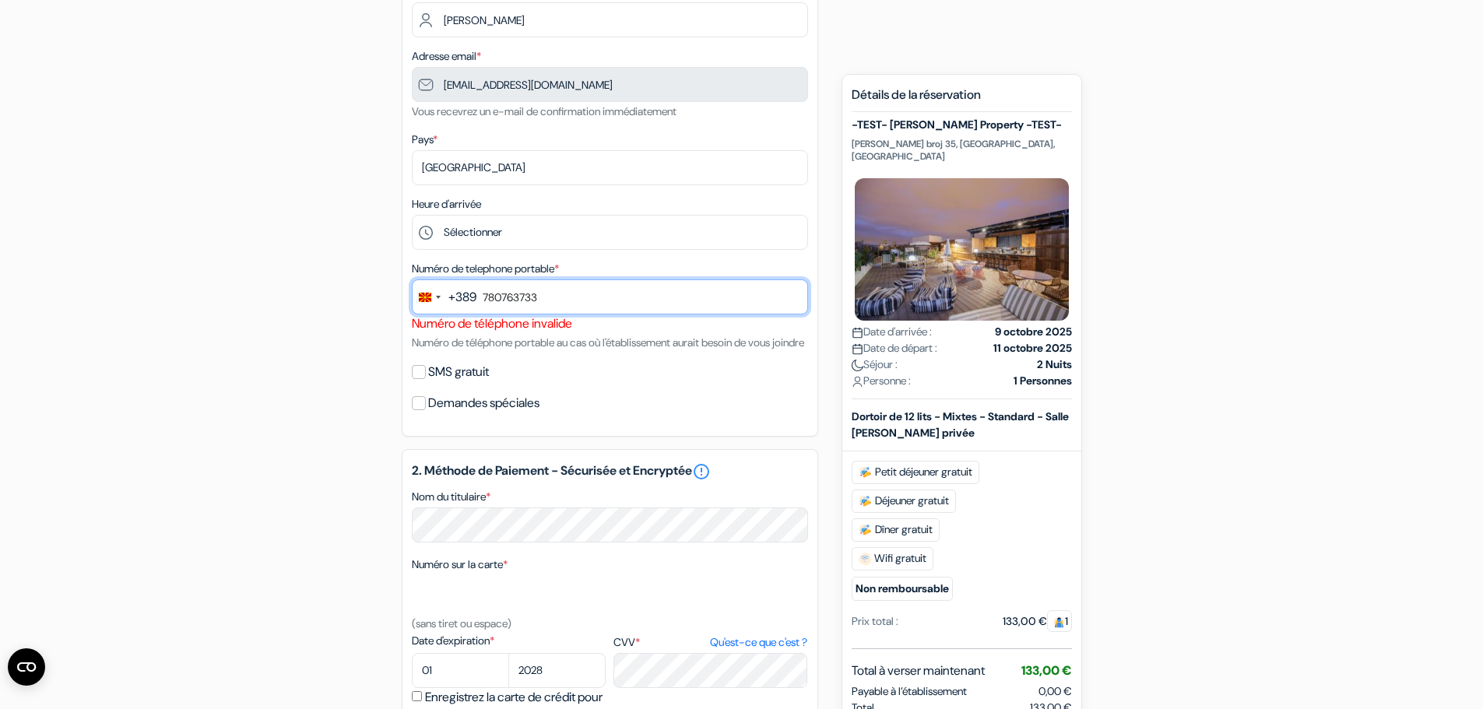
drag, startPoint x: 570, startPoint y: 303, endPoint x: 290, endPoint y: 287, distance: 279.9
click at [288, 290] on div "add_box -TEST- [PERSON_NAME] Property -TEST- [PERSON_NAME] broj 35, [GEOGRAPHIC…" at bounding box center [742, 465] width 1028 height 1197
type input "070800676"
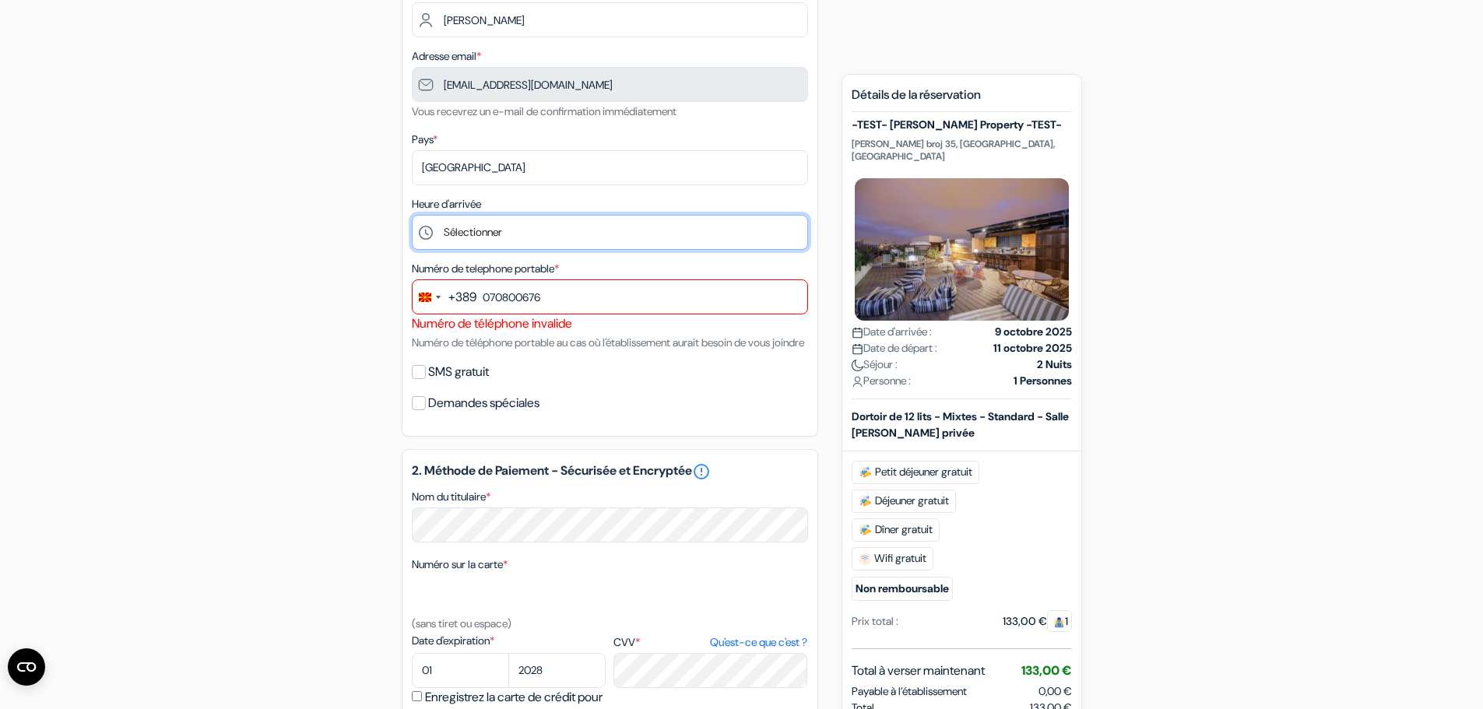
click at [669, 229] on select "Sélectionner 1:00 2:00 3:00 4:00 5:00 6:00 7:00 8:00 9:00 10:00 11:00 12:00 13:…" at bounding box center [610, 232] width 396 height 35
click at [631, 227] on select "Sélectionner 1:00 2:00 3:00 4:00 5:00 6:00 7:00 8:00 9:00 10:00 11:00 12:00 13:…" at bounding box center [610, 232] width 396 height 35
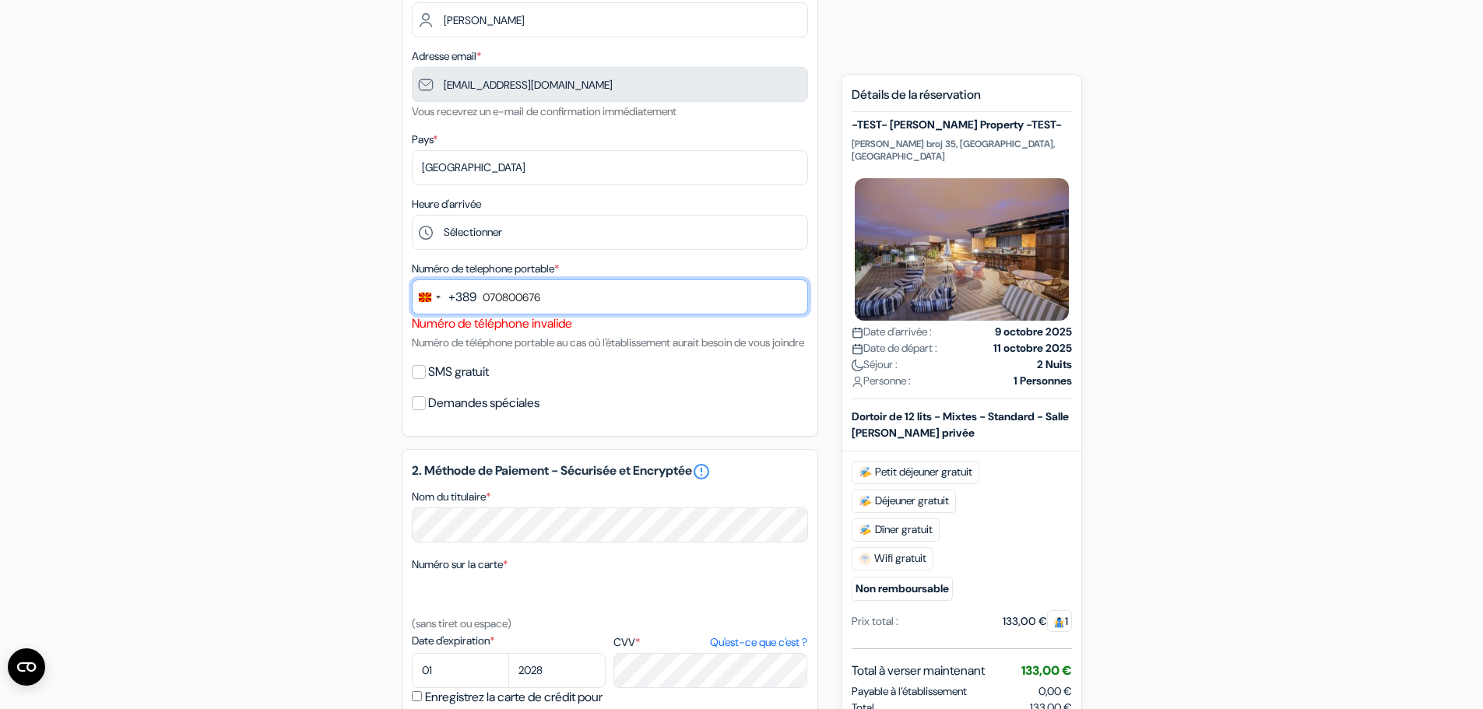
click at [628, 299] on input "070800676" at bounding box center [610, 296] width 396 height 35
click at [579, 329] on div "Numéro de téléphone invalide" at bounding box center [610, 324] width 396 height 19
click at [592, 304] on input "070800676" at bounding box center [610, 296] width 396 height 35
click at [415, 383] on div "SMS gratuit" at bounding box center [610, 372] width 396 height 22
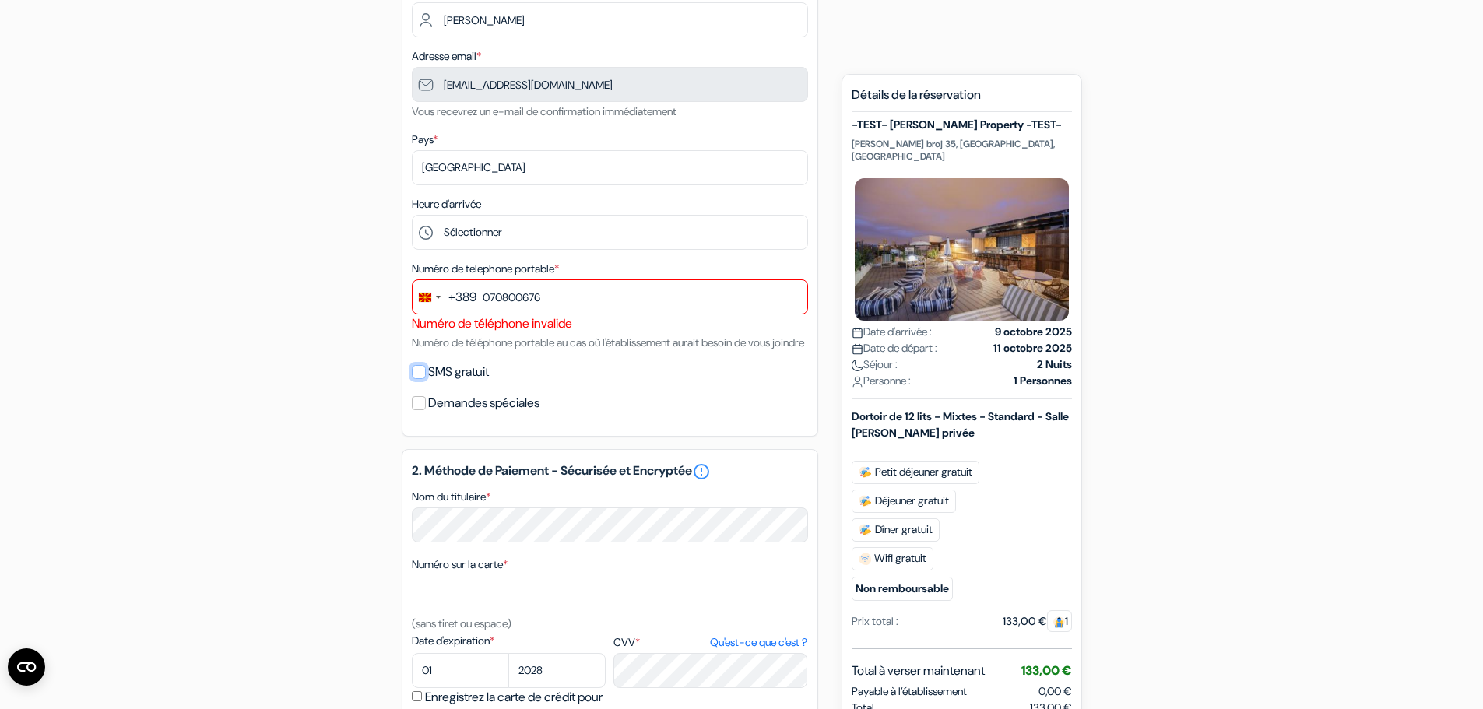
click at [420, 379] on input "SMS gratuit" at bounding box center [419, 372] width 14 height 14
checkbox input "true"
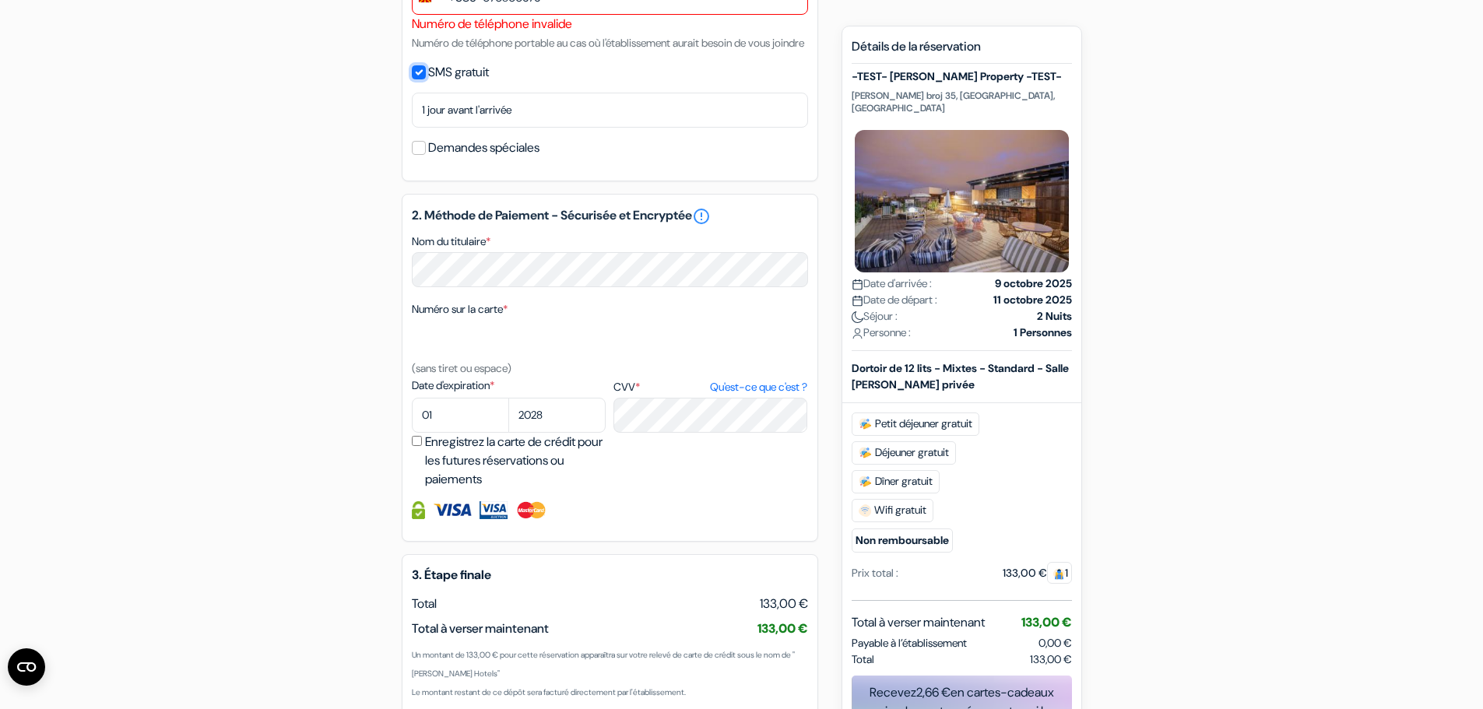
scroll to position [708, 0]
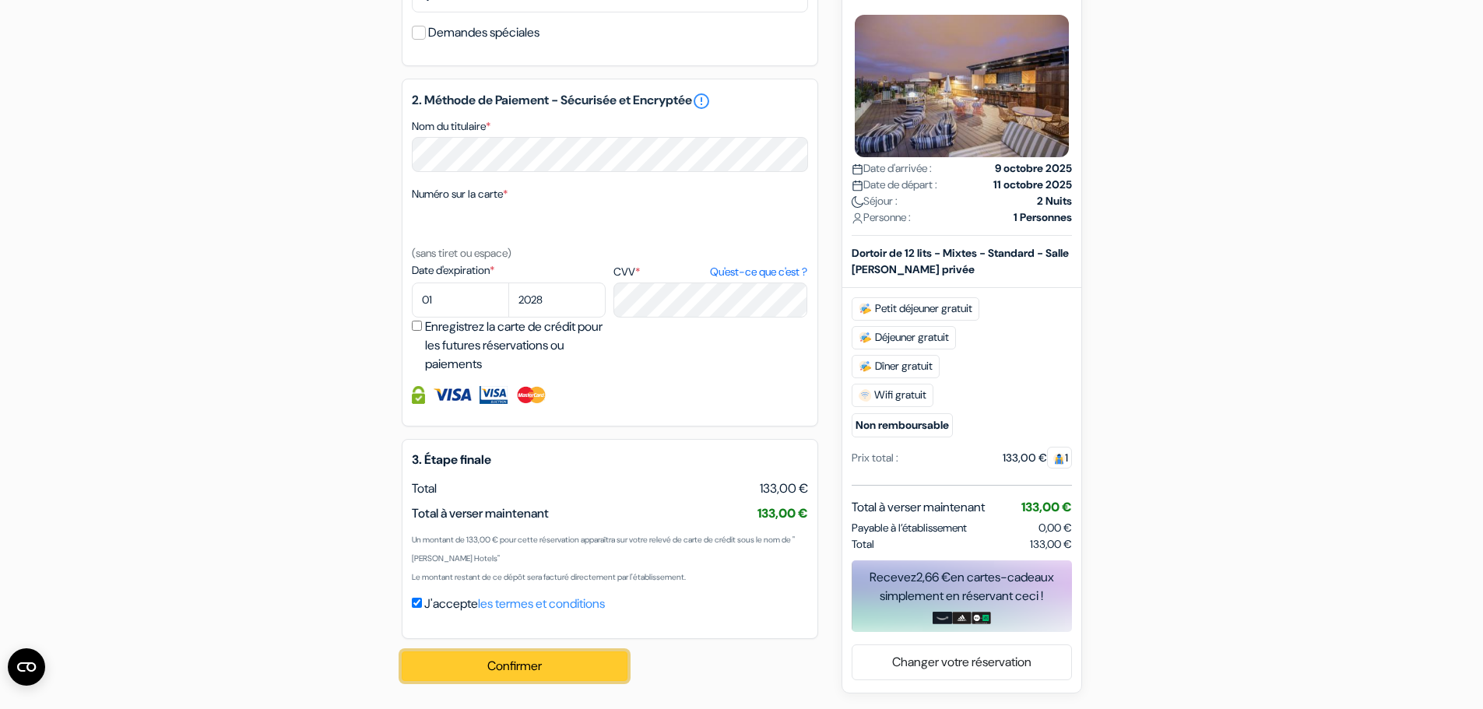
click at [502, 677] on button "Confirmer Loading..." at bounding box center [515, 667] width 226 height 30
click at [1191, 561] on div "add_box -TEST- [PERSON_NAME] Property -TEST- [PERSON_NAME] broj 35, [GEOGRAPHIC…" at bounding box center [742, 73] width 1028 height 1242
